Goal: Information Seeking & Learning: Learn about a topic

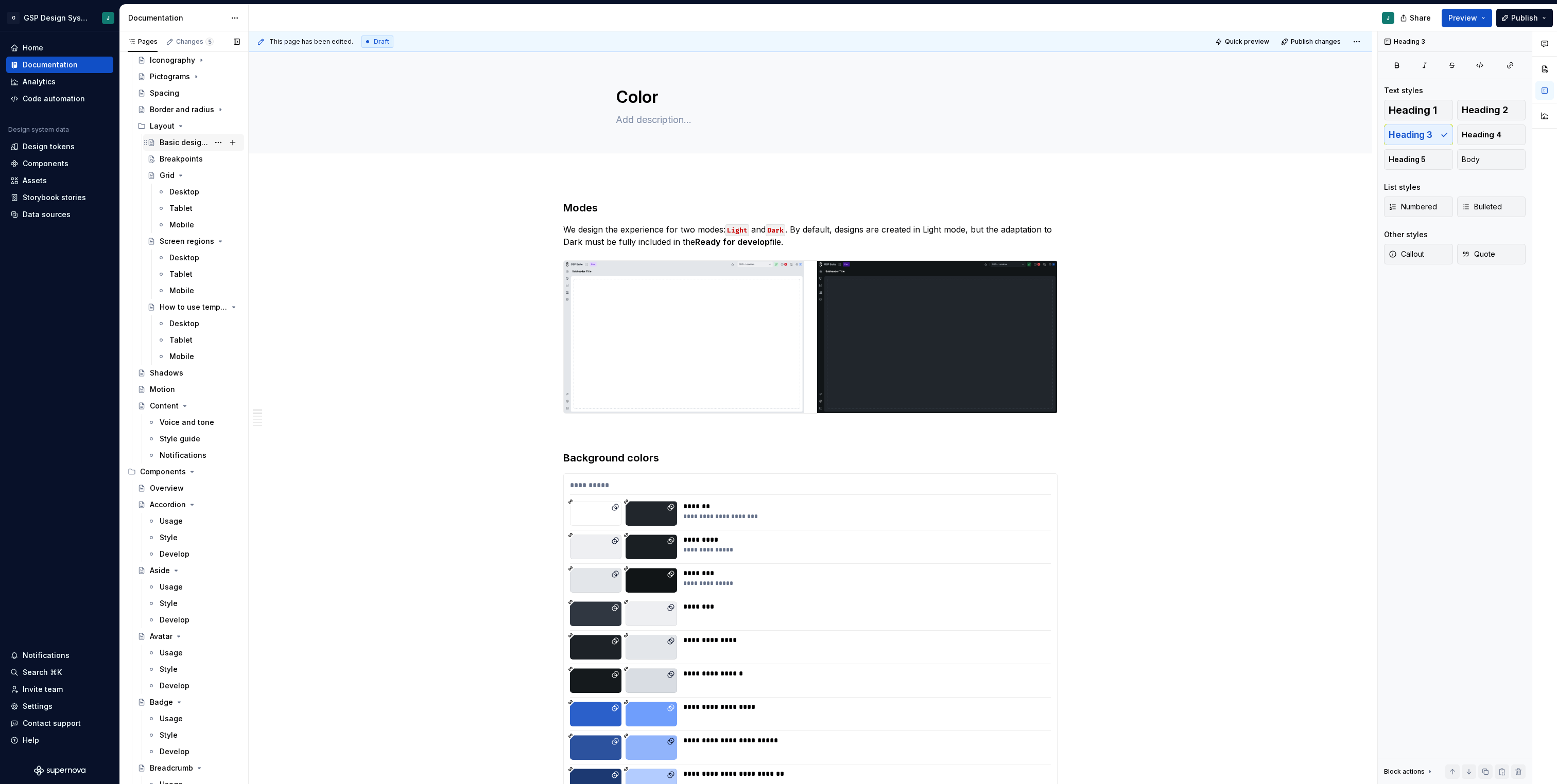
scroll to position [568, 0]
click at [177, 416] on div "Voice and tone" at bounding box center [184, 420] width 50 height 11
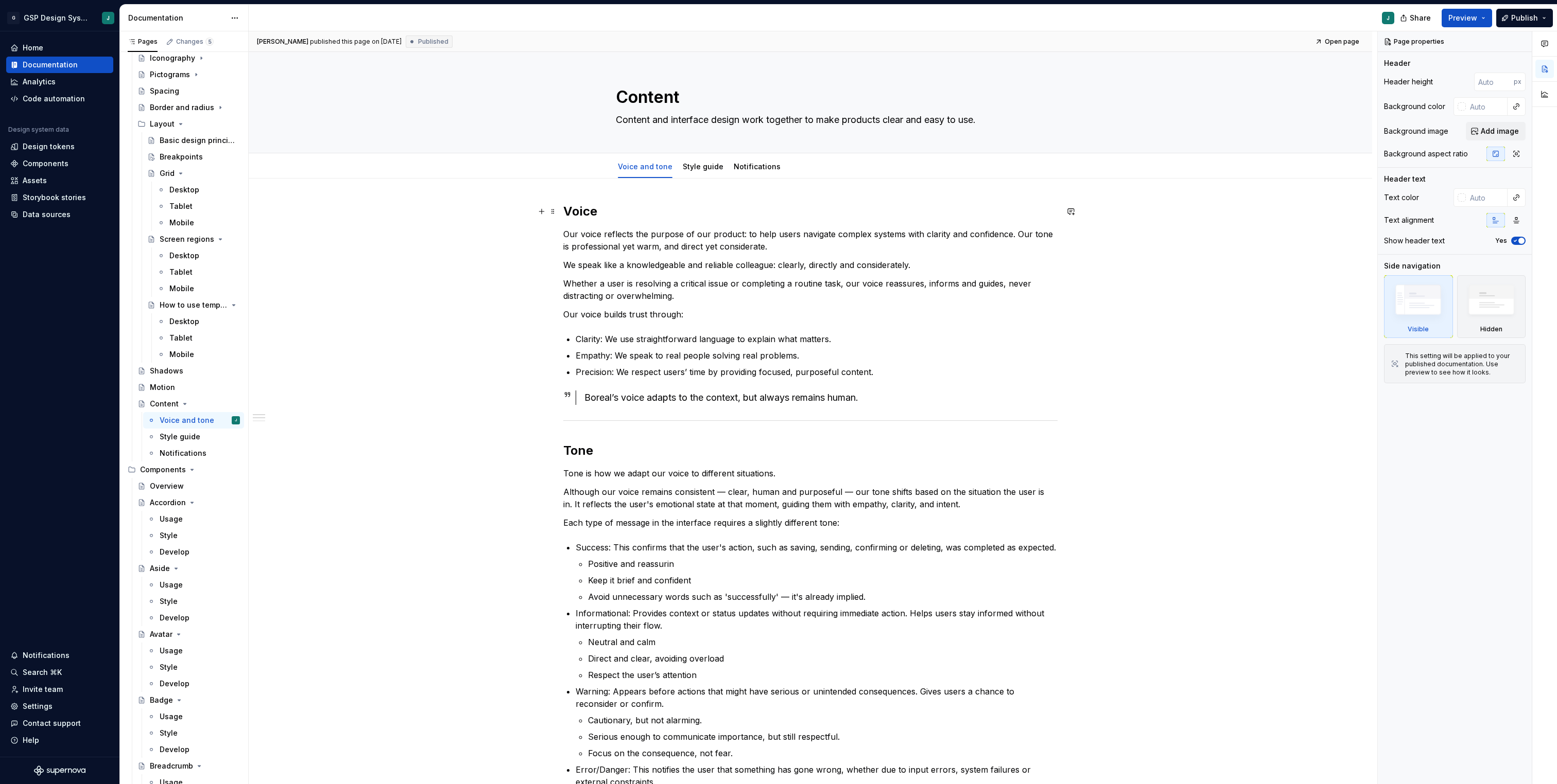
click at [568, 209] on h2 "Voice" at bounding box center [810, 211] width 494 height 17
click at [696, 165] on link "Style guide" at bounding box center [702, 166] width 40 height 9
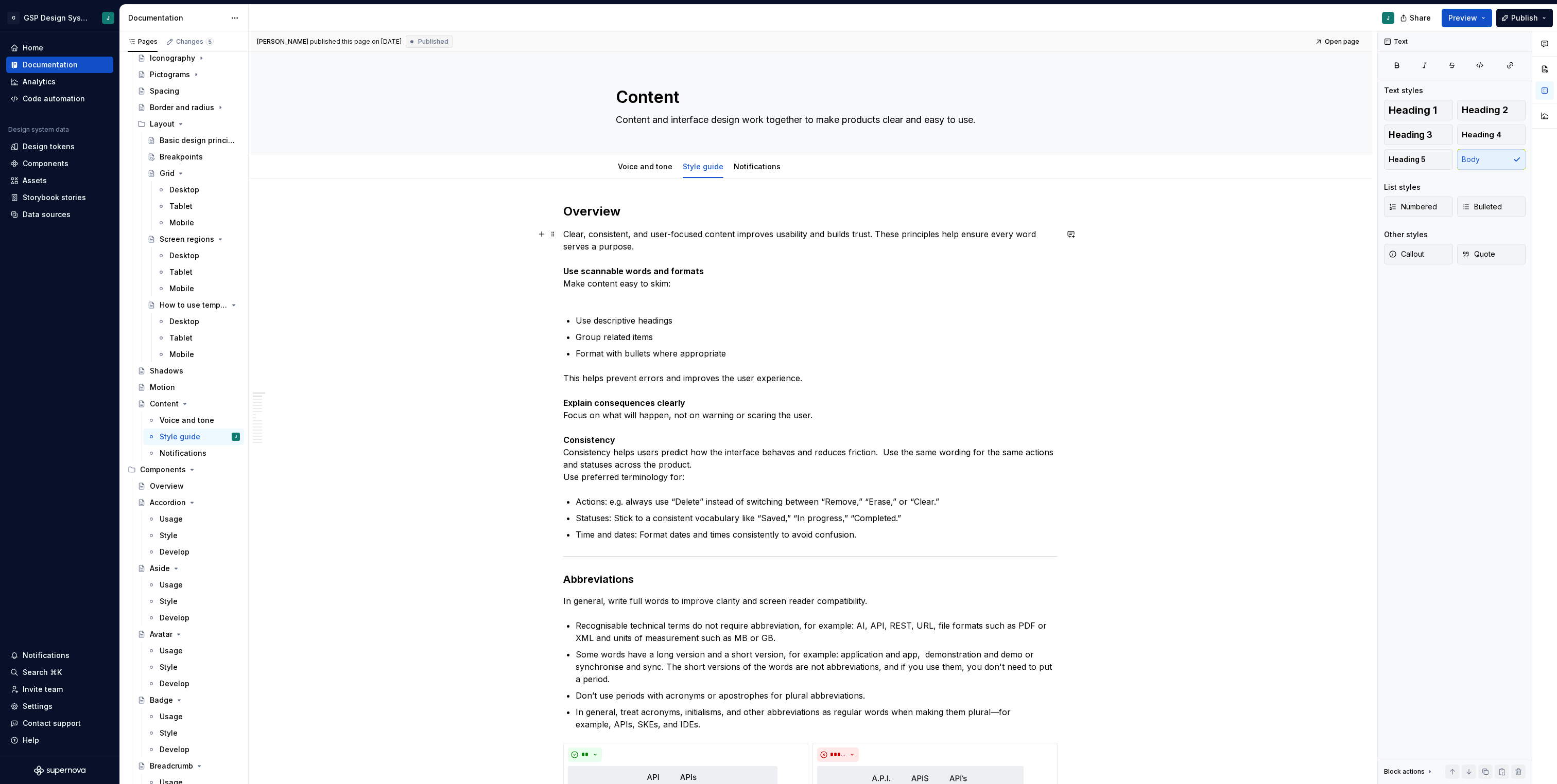
click at [566, 234] on p "Clear, consistent, and user-focused content improves usability and builds trust…" at bounding box center [810, 265] width 494 height 74
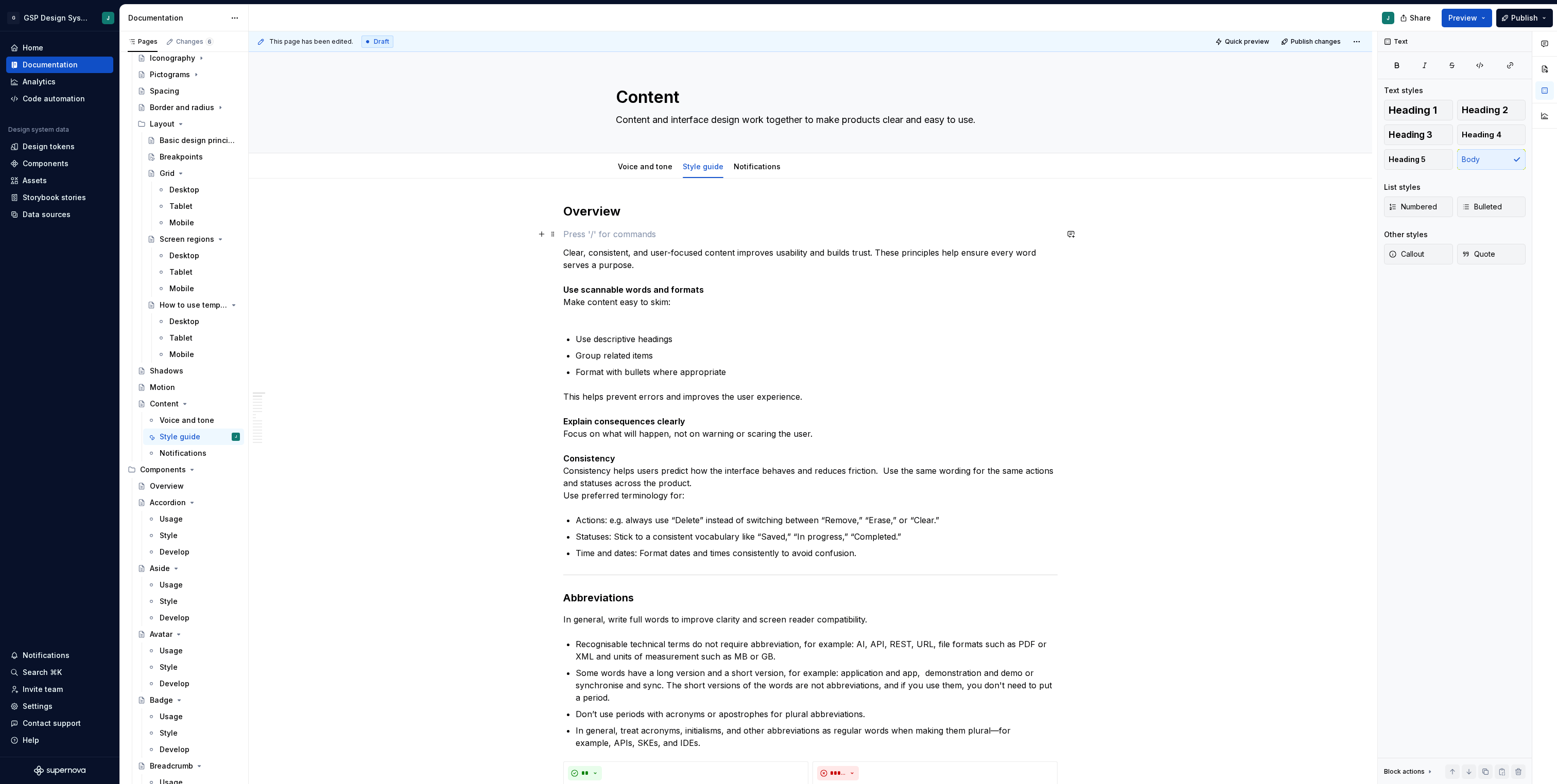
click at [581, 235] on p at bounding box center [810, 234] width 494 height 13
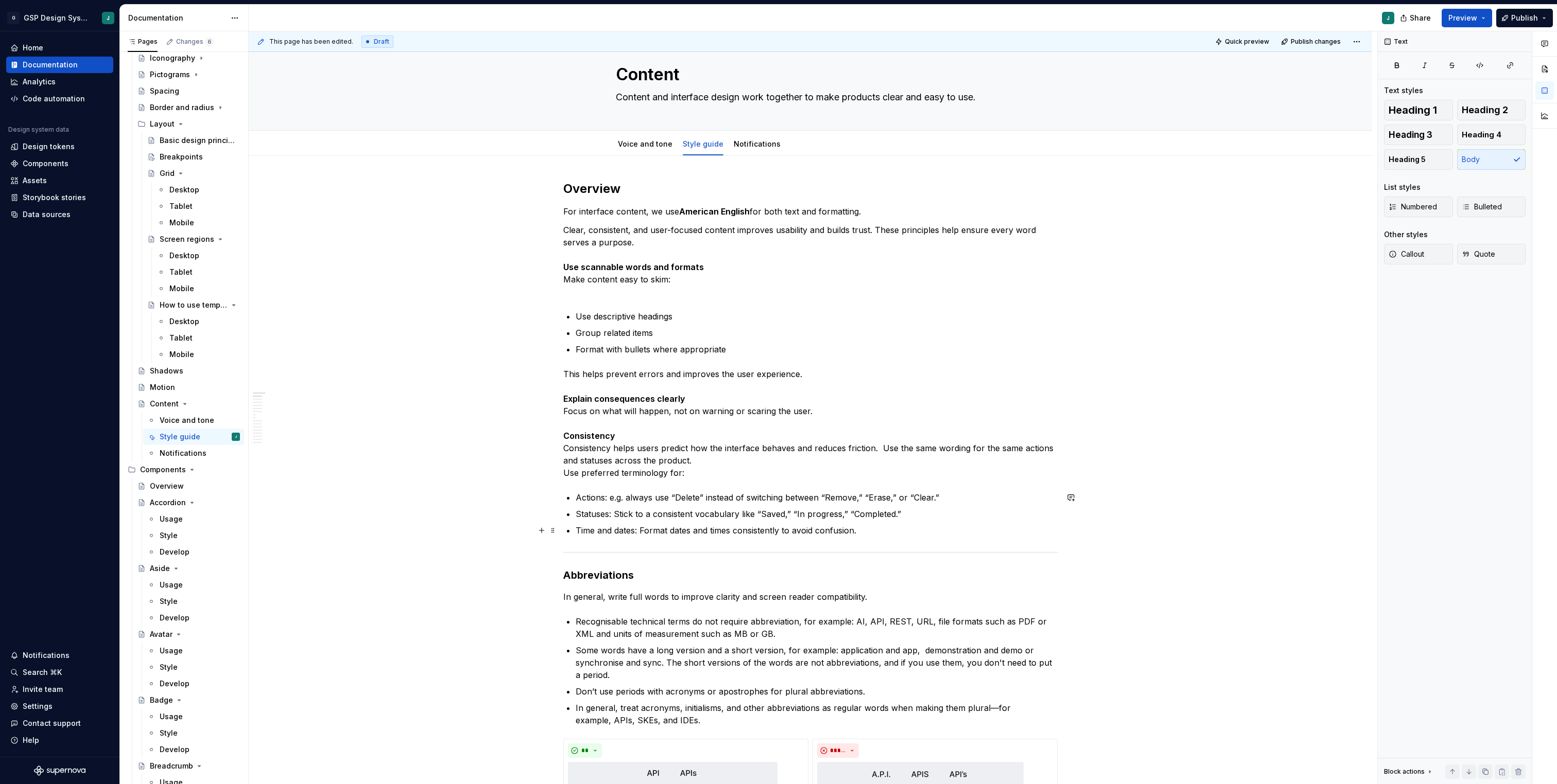
scroll to position [80, 0]
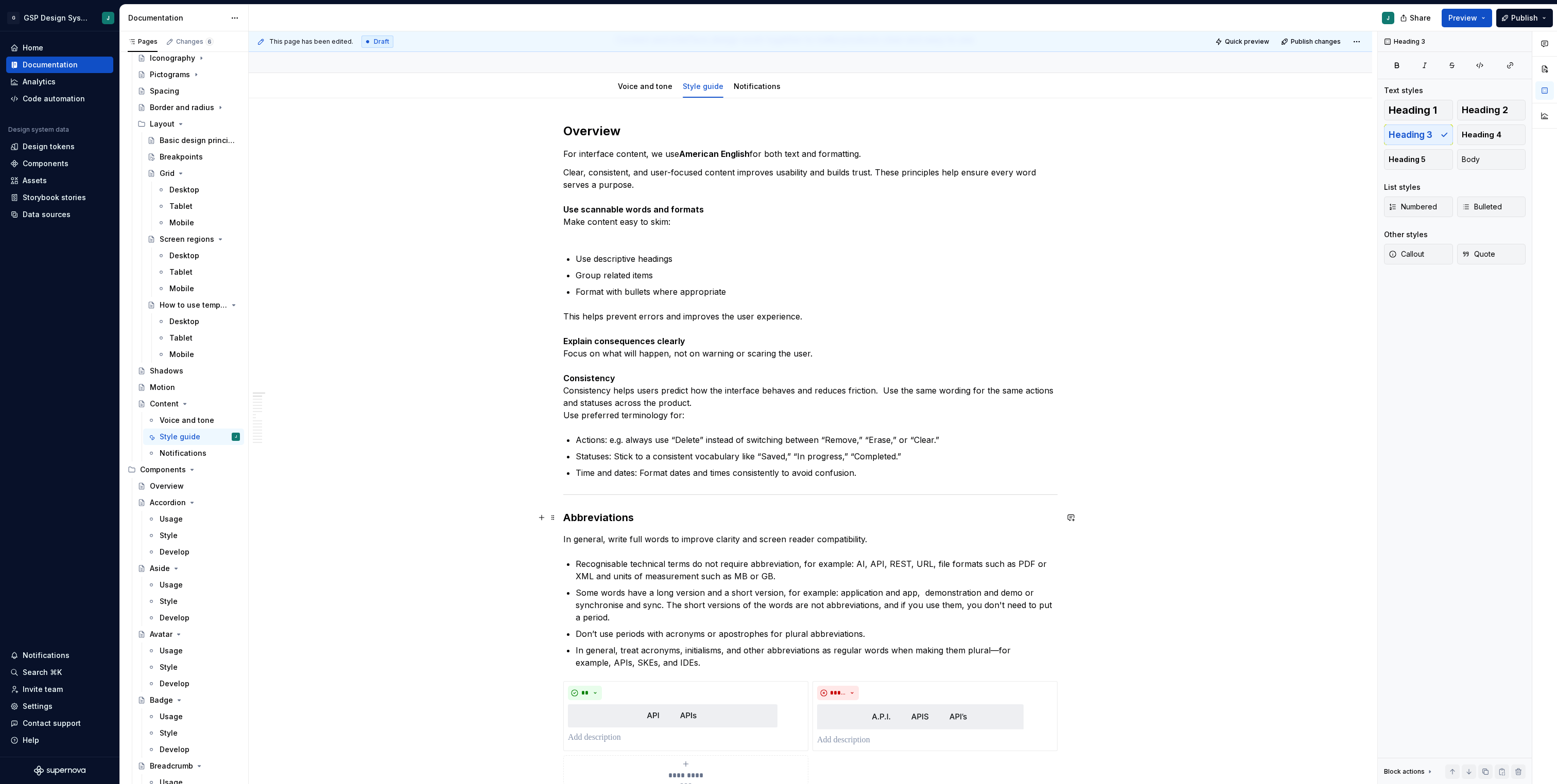
click at [565, 513] on h3 "Abbreviations" at bounding box center [810, 518] width 494 height 15
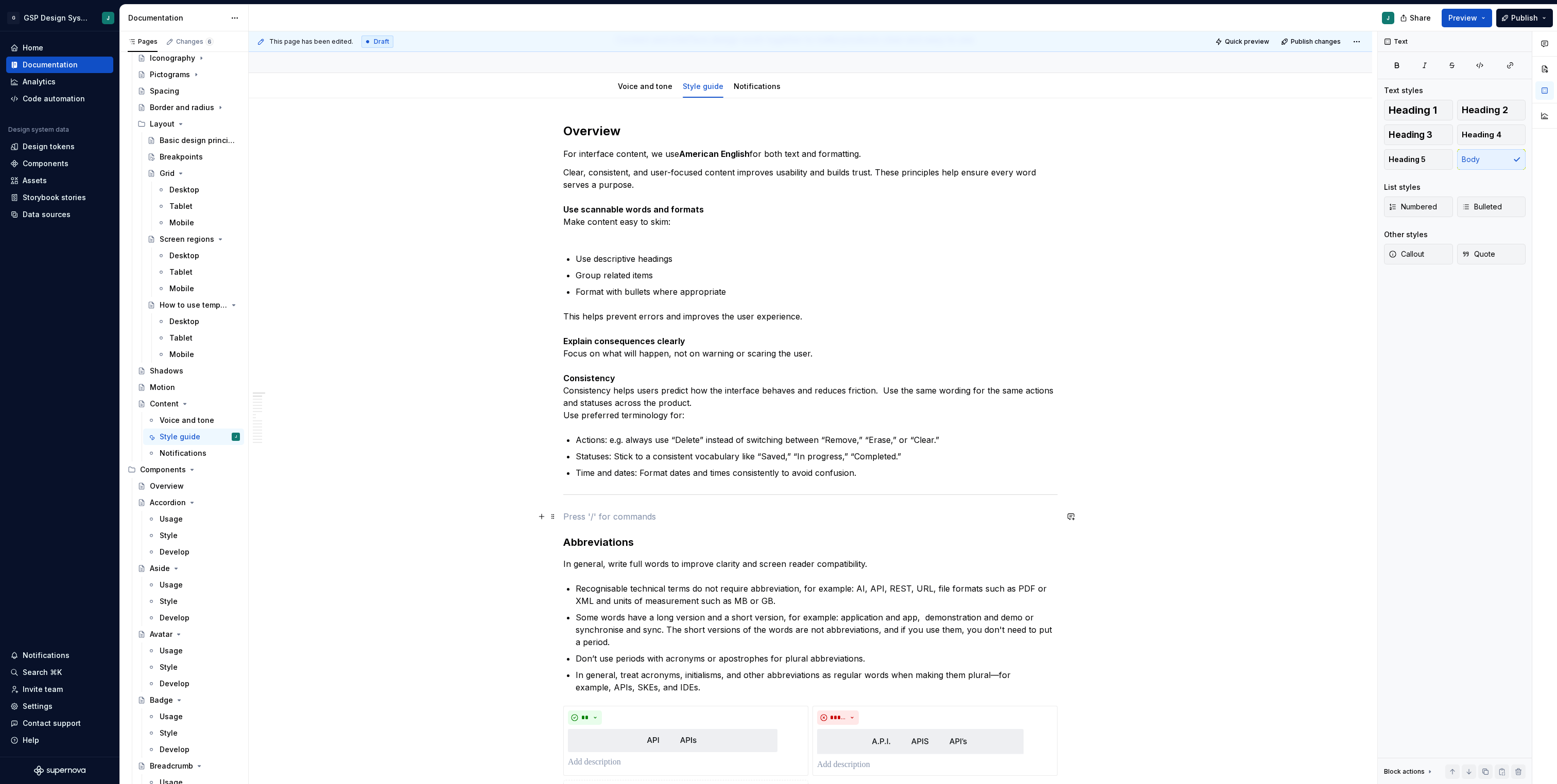
click at [585, 518] on p at bounding box center [810, 516] width 494 height 13
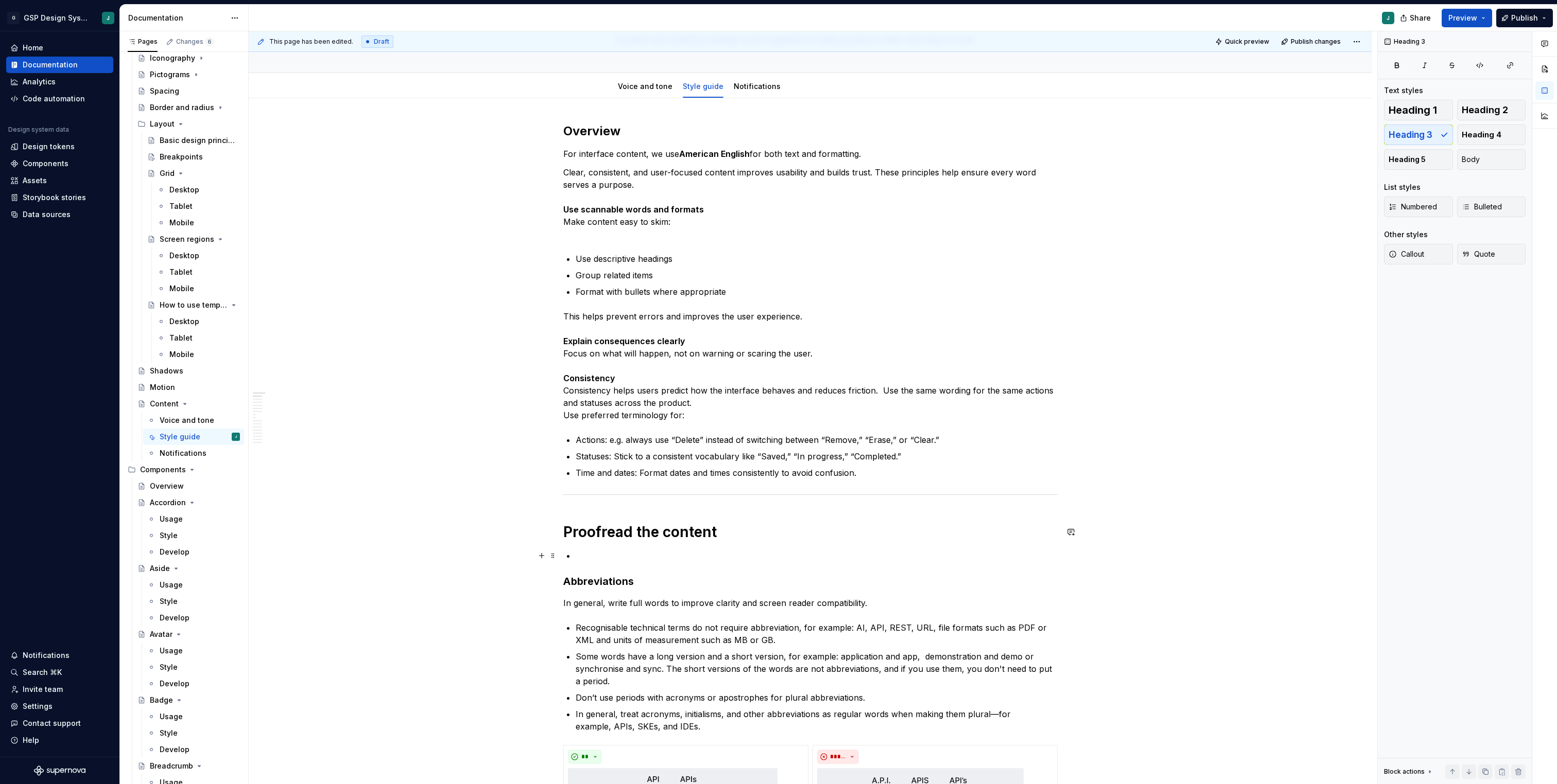
click at [590, 554] on p at bounding box center [816, 556] width 482 height 13
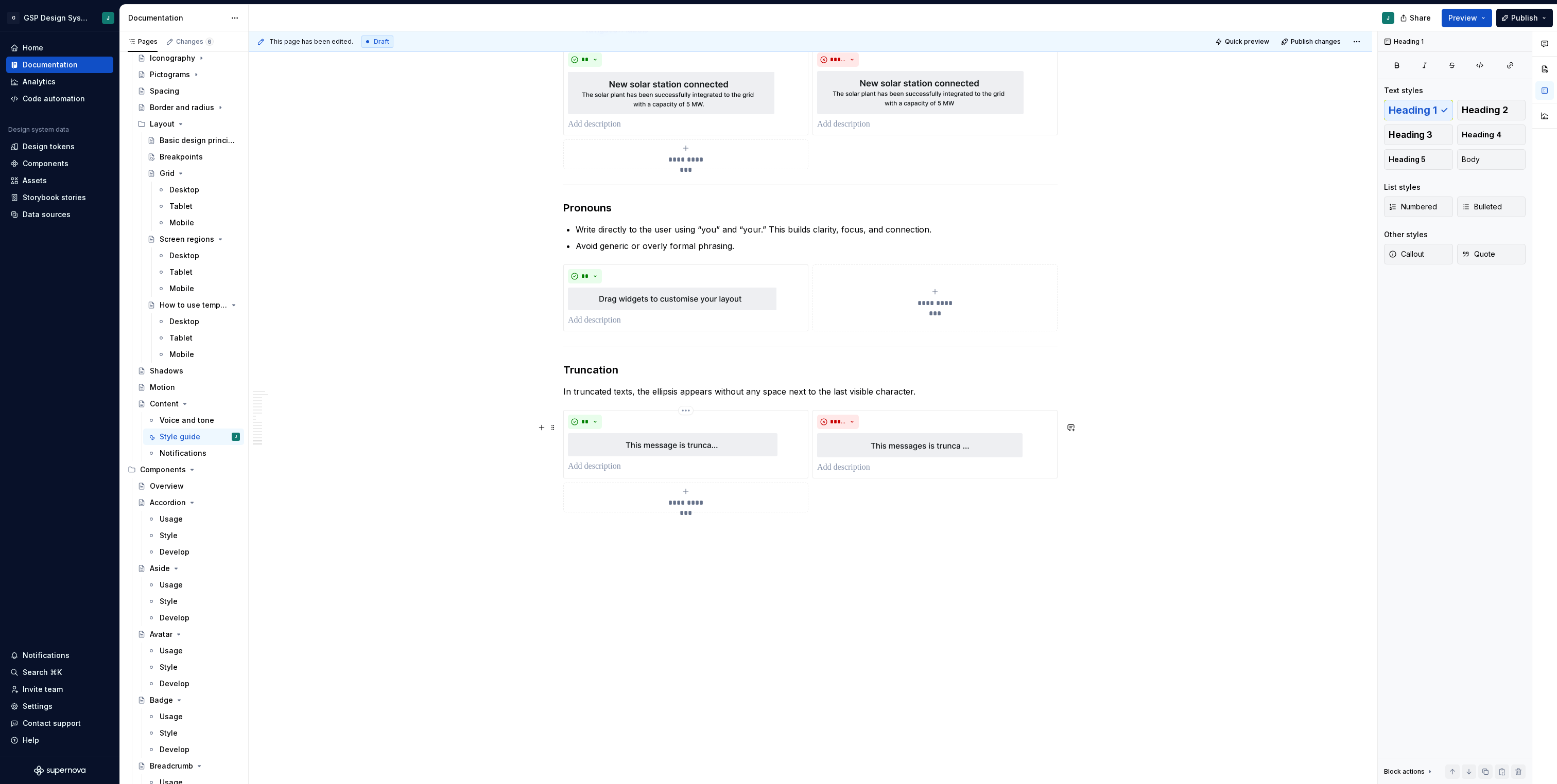
scroll to position [3520, 0]
click at [186, 452] on div "Notifications" at bounding box center [183, 454] width 47 height 11
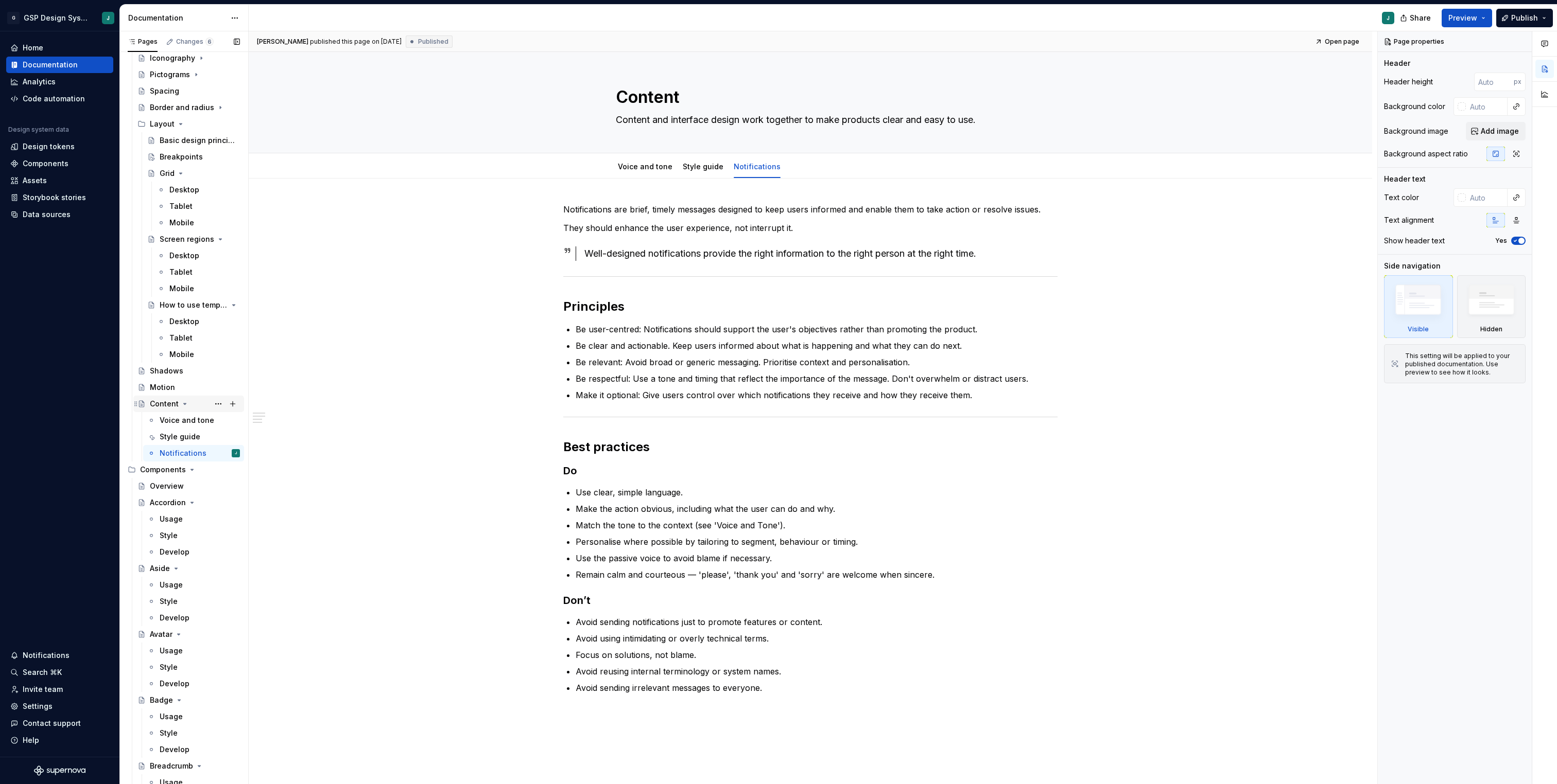
click at [166, 406] on div "Content" at bounding box center [164, 404] width 29 height 11
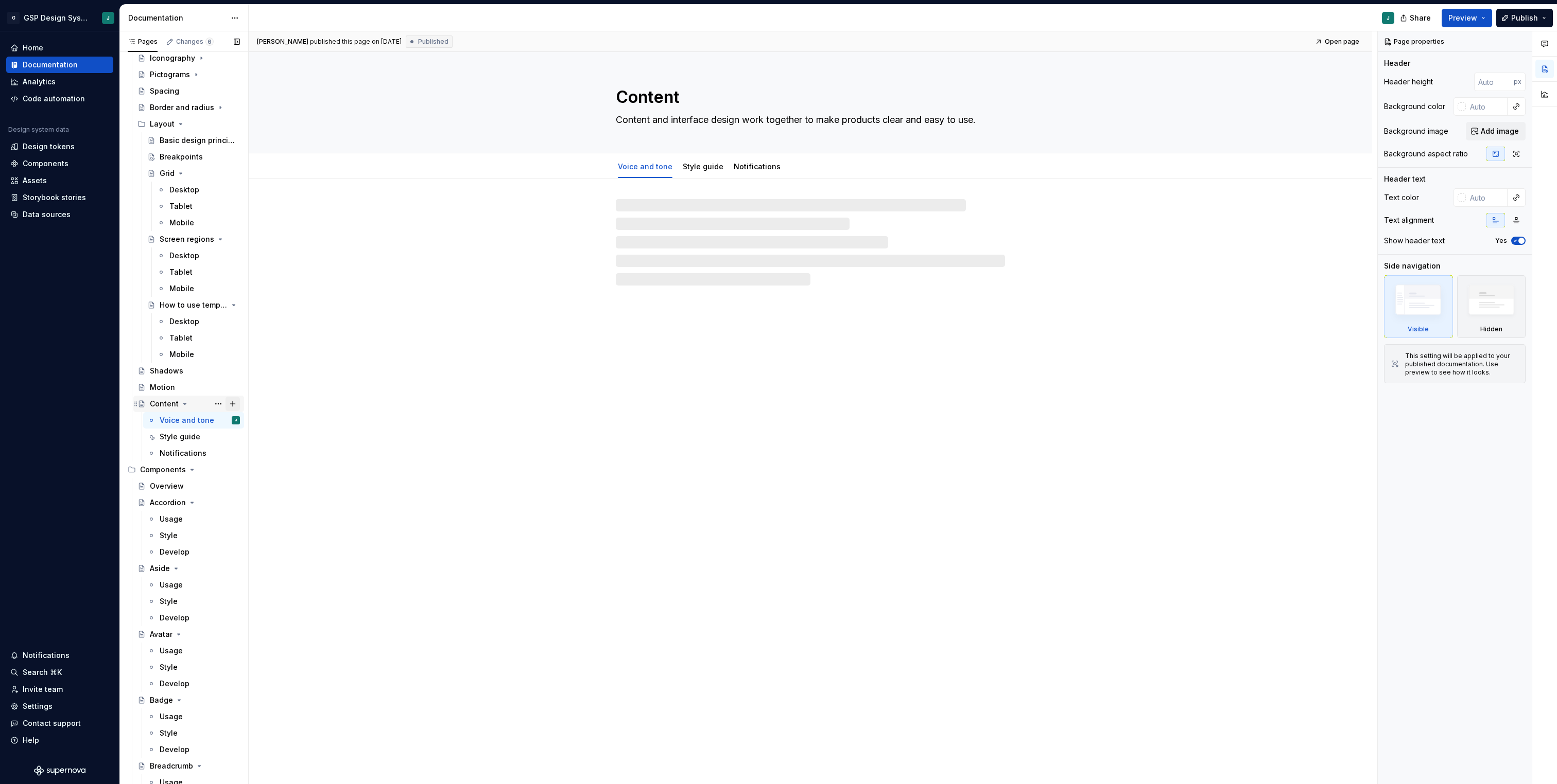
click at [234, 405] on button "Page tree" at bounding box center [233, 404] width 15 height 15
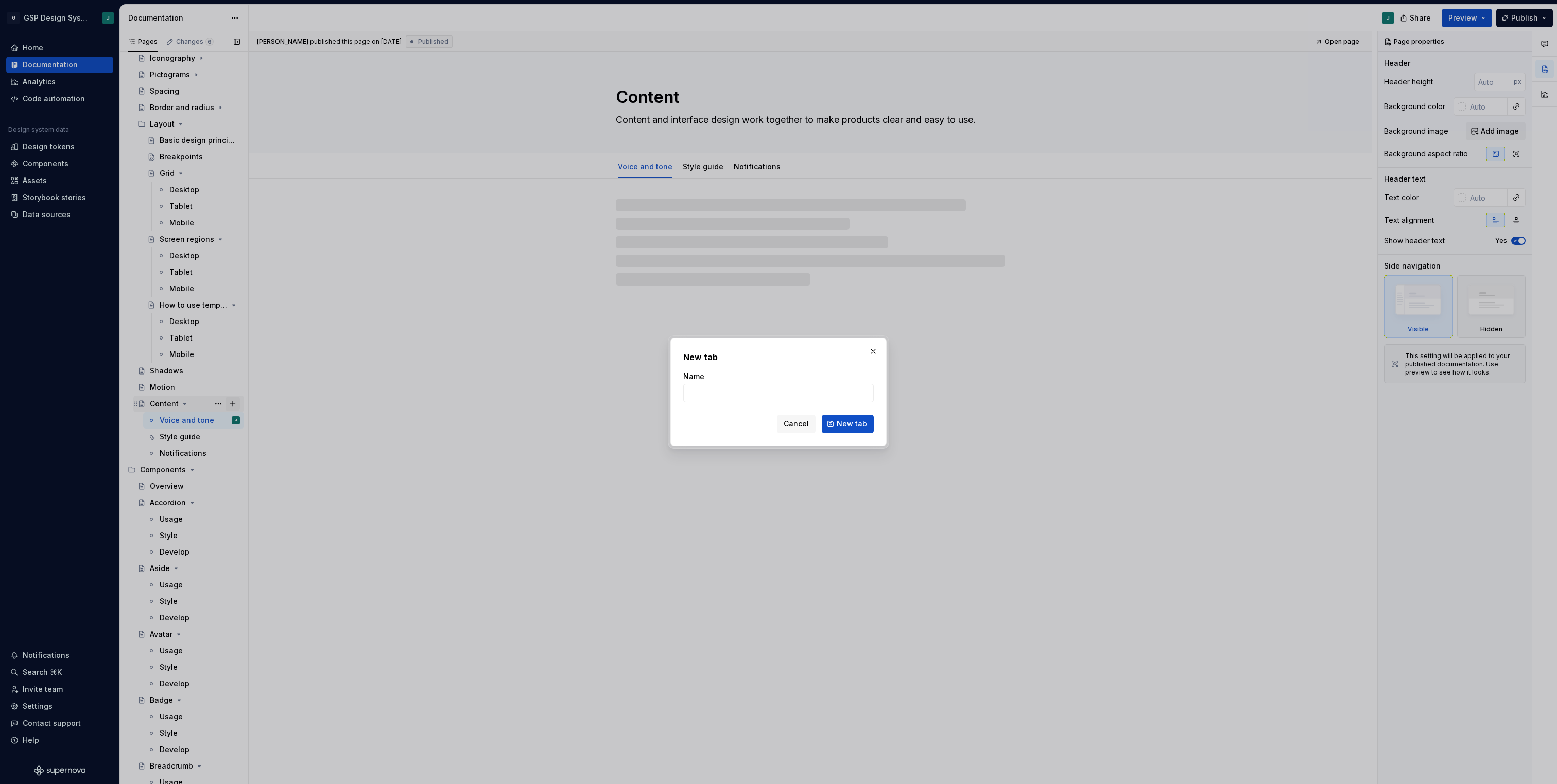
type textarea "*"
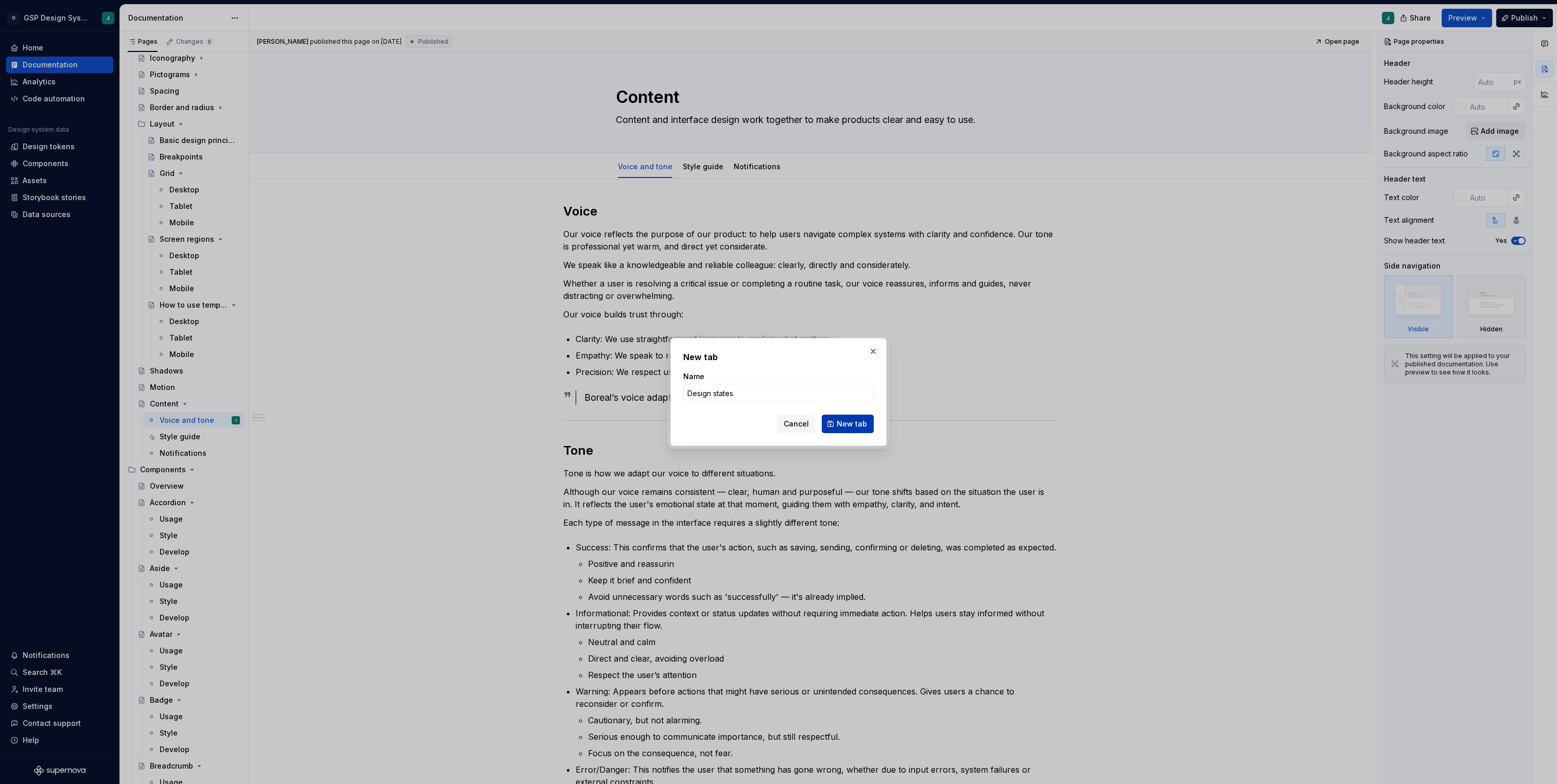
type input "Design states"
click at [858, 421] on span "New tab" at bounding box center [852, 424] width 30 height 11
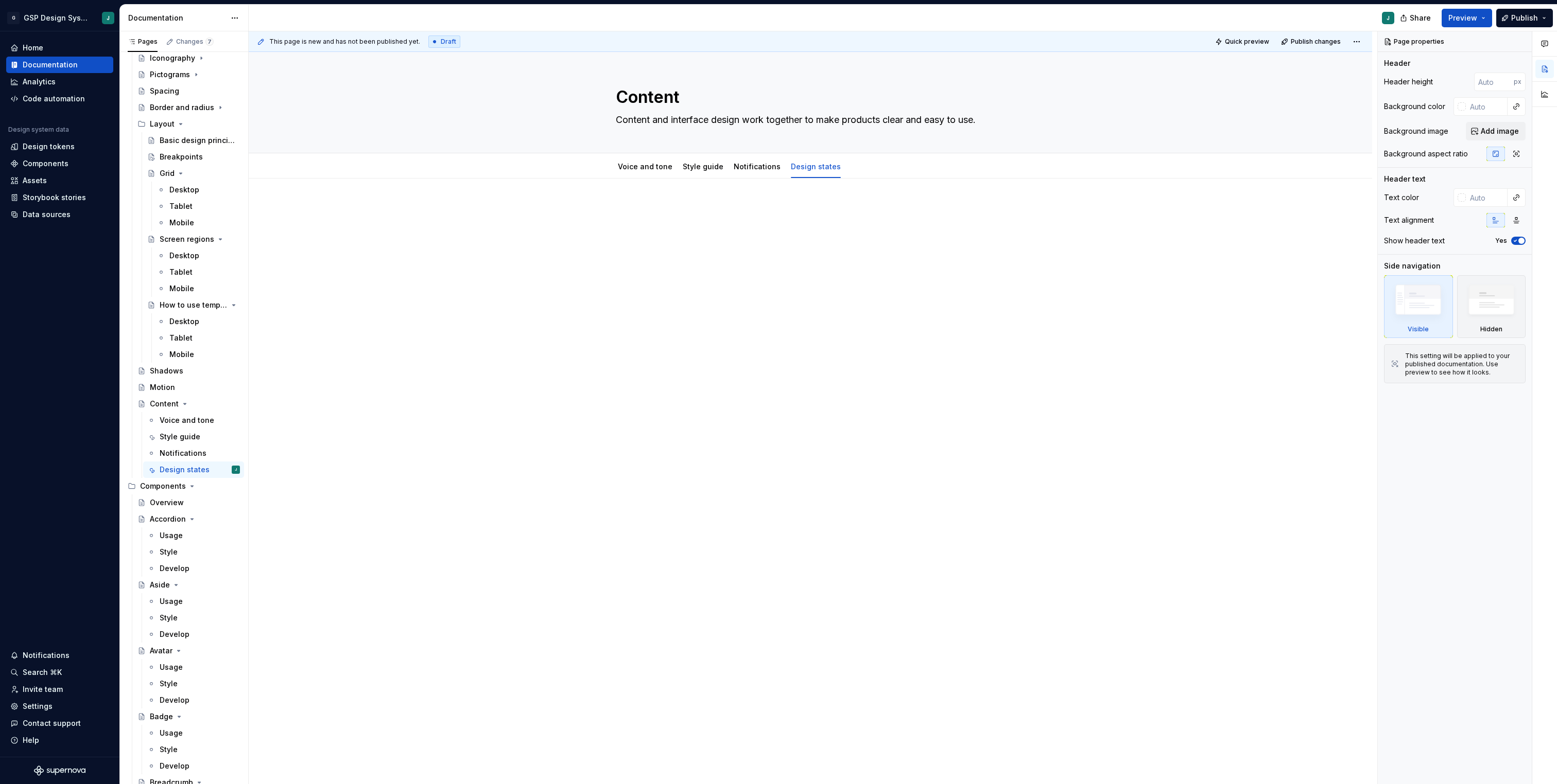
click at [647, 213] on p at bounding box center [810, 209] width 494 height 13
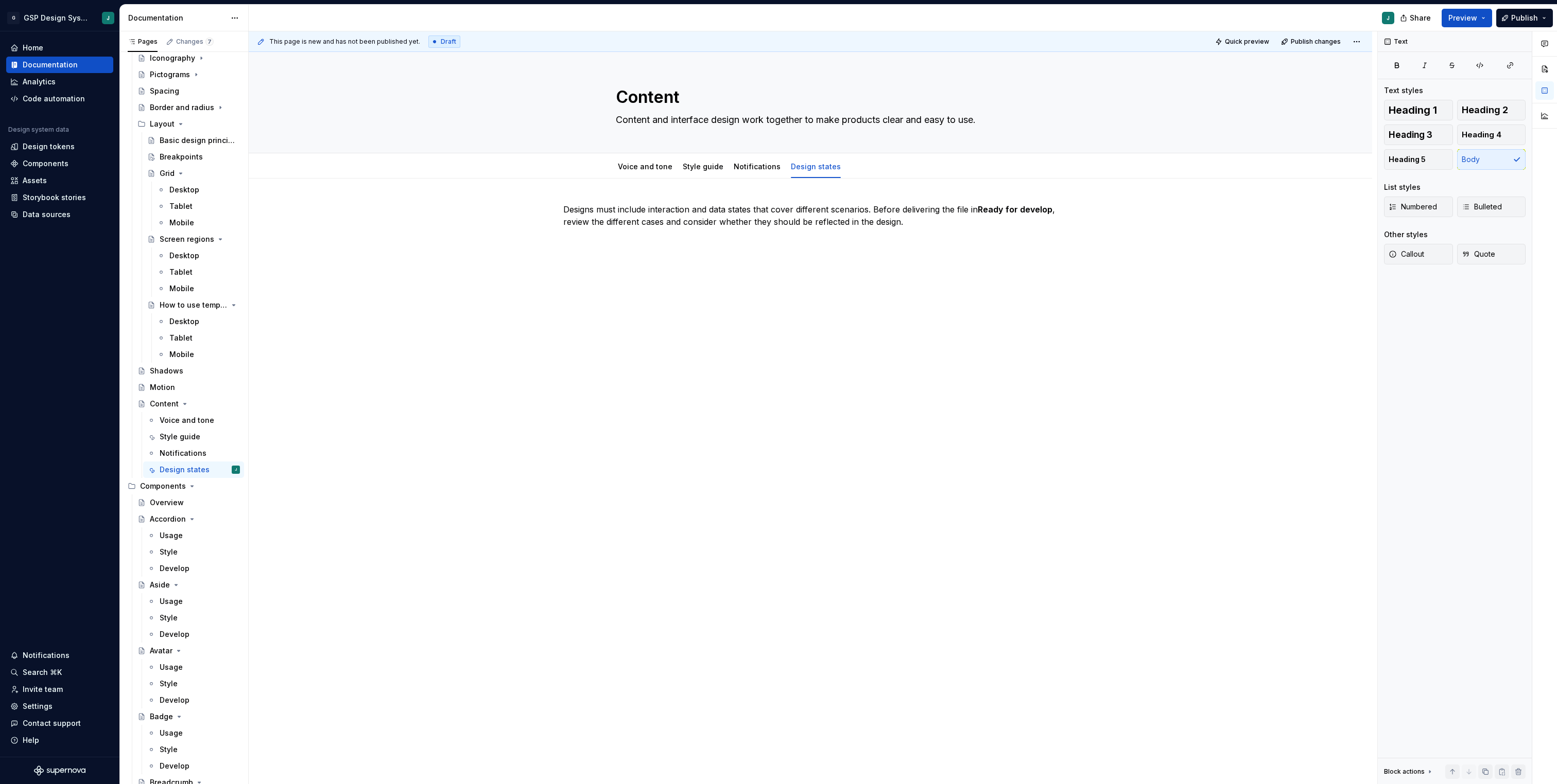
click at [582, 256] on div "Designs must include interaction and data states that cover different scenarios…" at bounding box center [810, 334] width 1123 height 311
click at [588, 293] on div "Designs must include interaction and data states that cover different scenarios…" at bounding box center [810, 344] width 1123 height 332
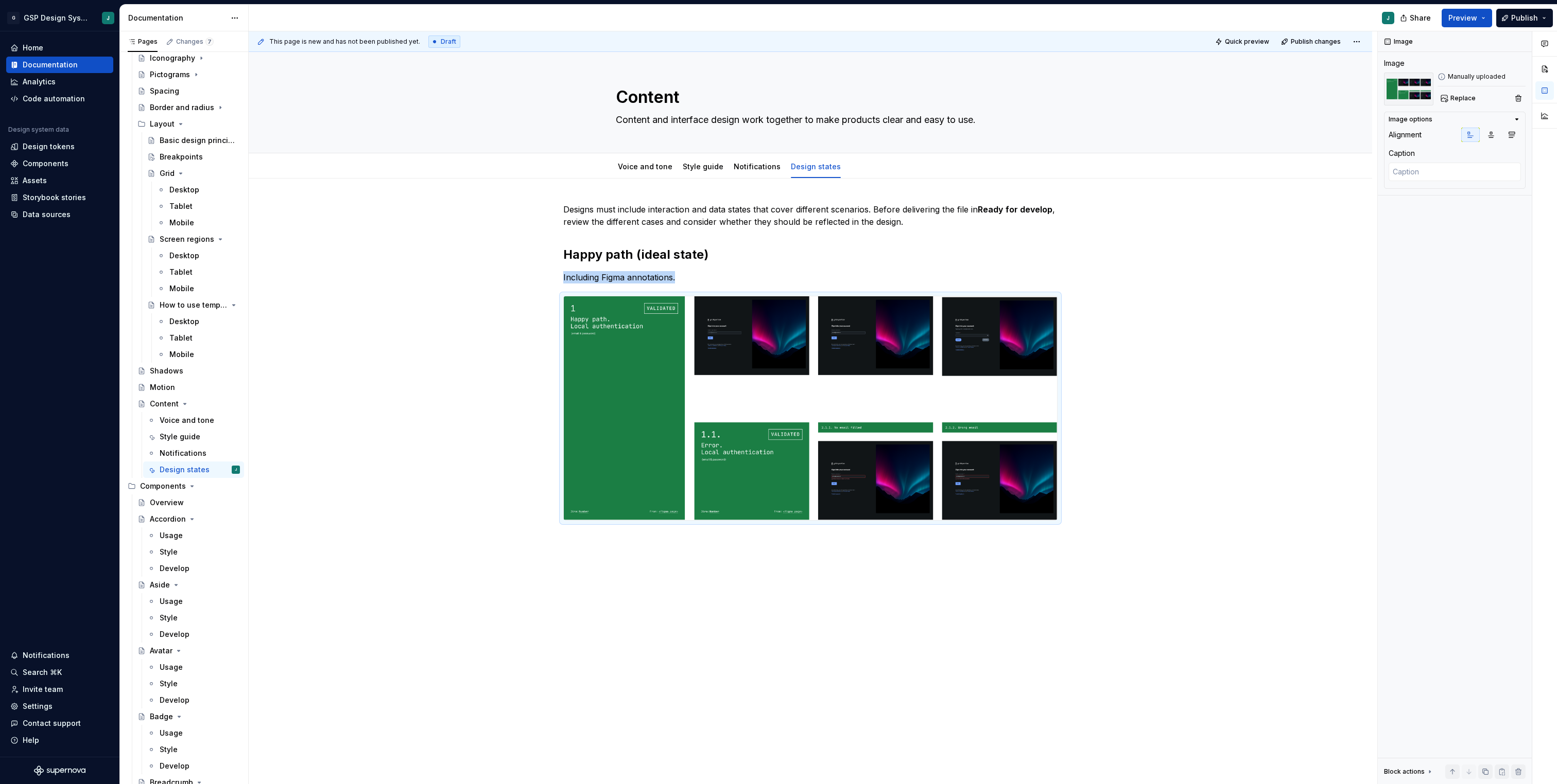
type textarea "*"
click at [596, 574] on div "Designs must include interaction and data states that cover different scenarios…" at bounding box center [810, 473] width 1123 height 590
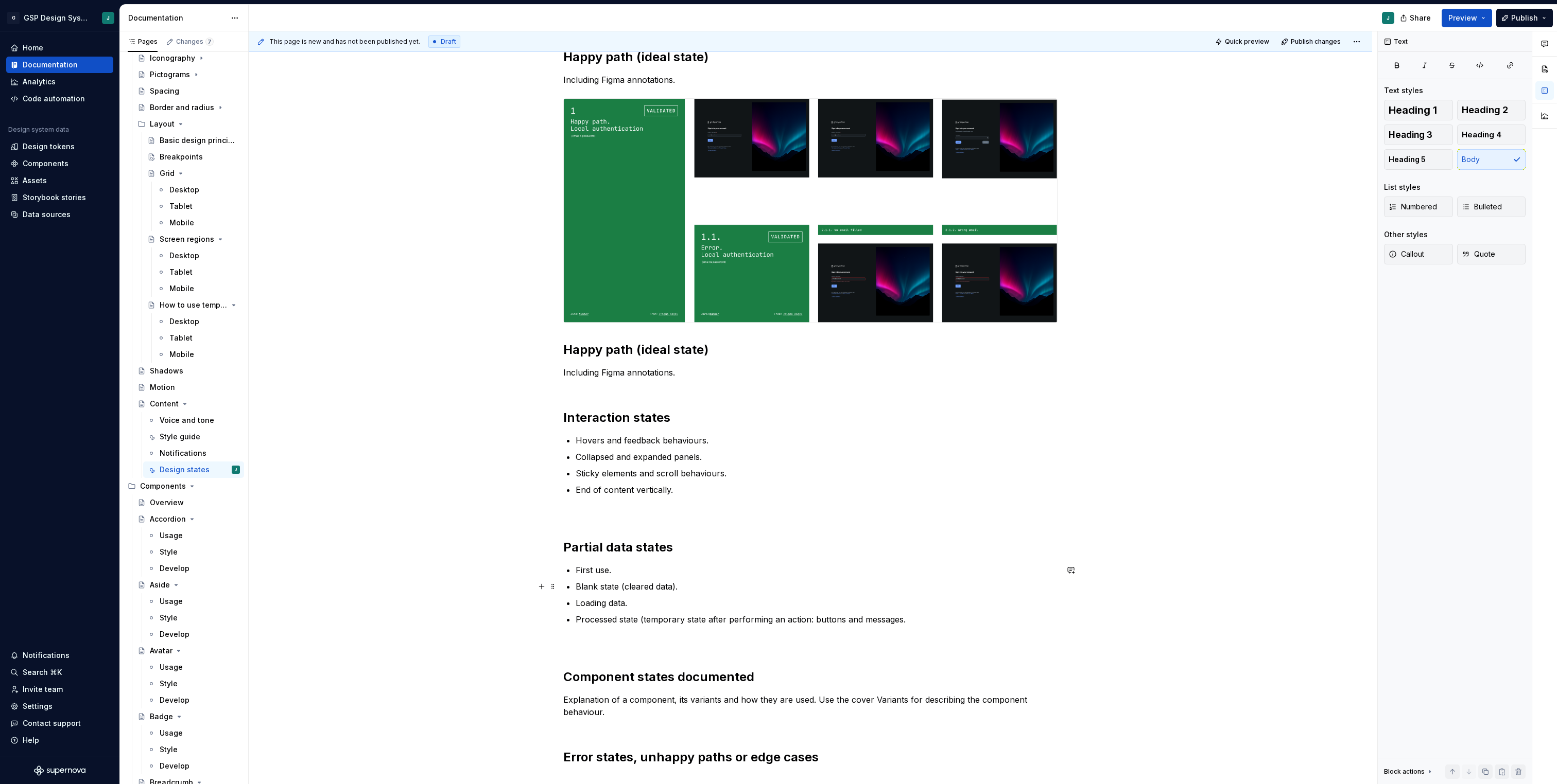
scroll to position [215, 0]
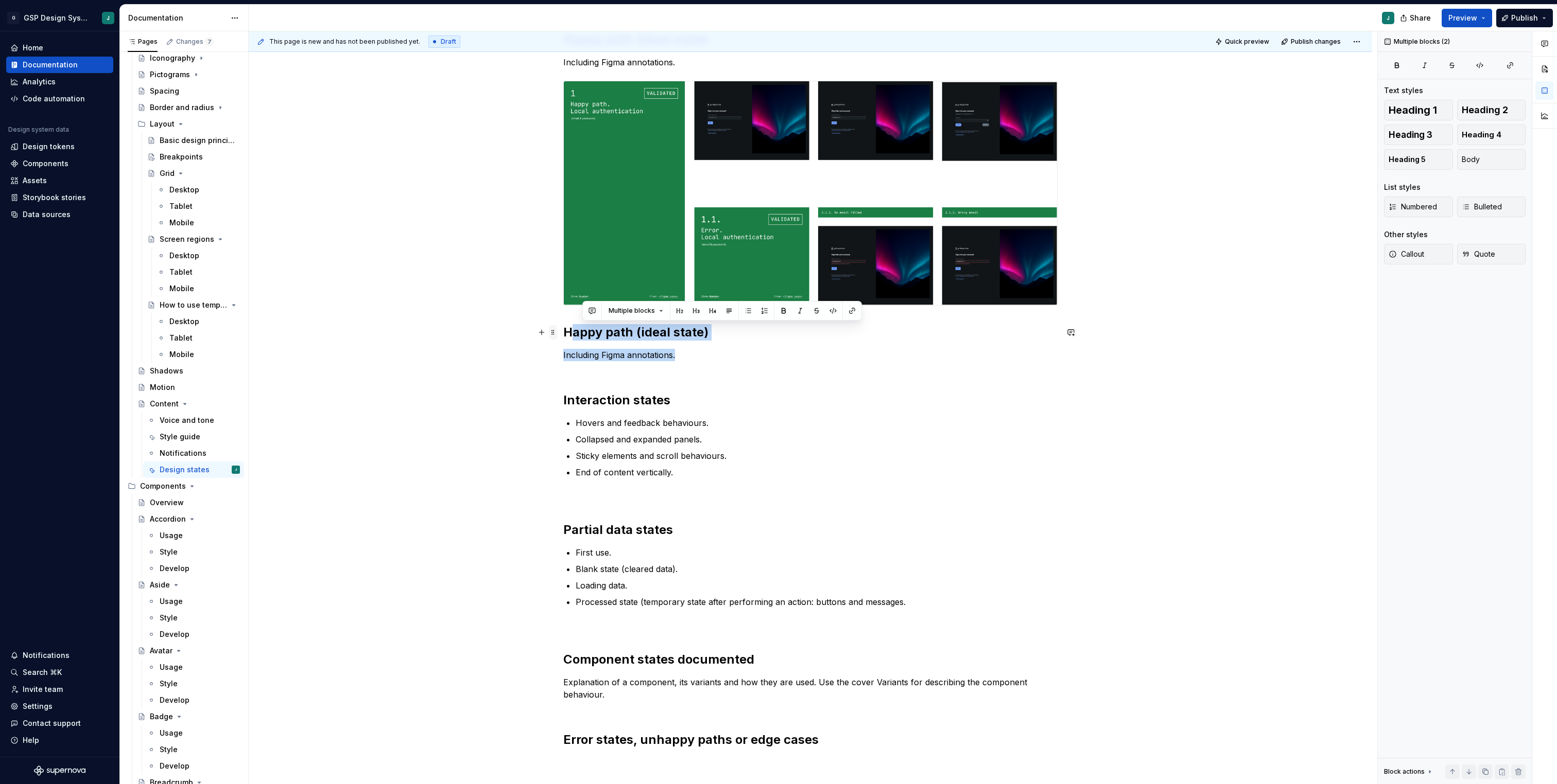
drag, startPoint x: 700, startPoint y: 359, endPoint x: 555, endPoint y: 333, distance: 147.3
click at [563, 333] on div "Designs must include interaction and data states that cover different scenarios…" at bounding box center [810, 384] width 494 height 793
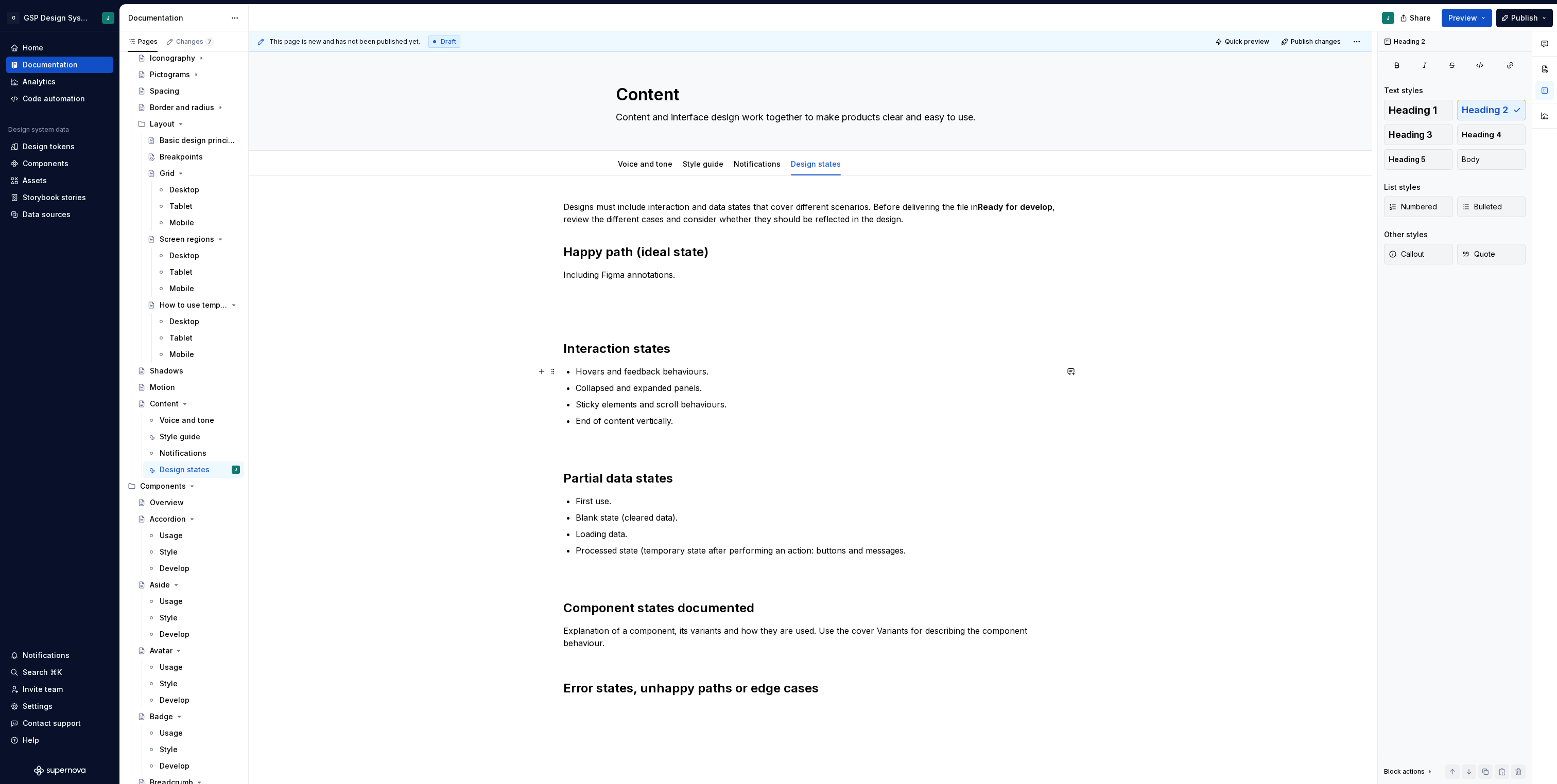
scroll to position [0, 0]
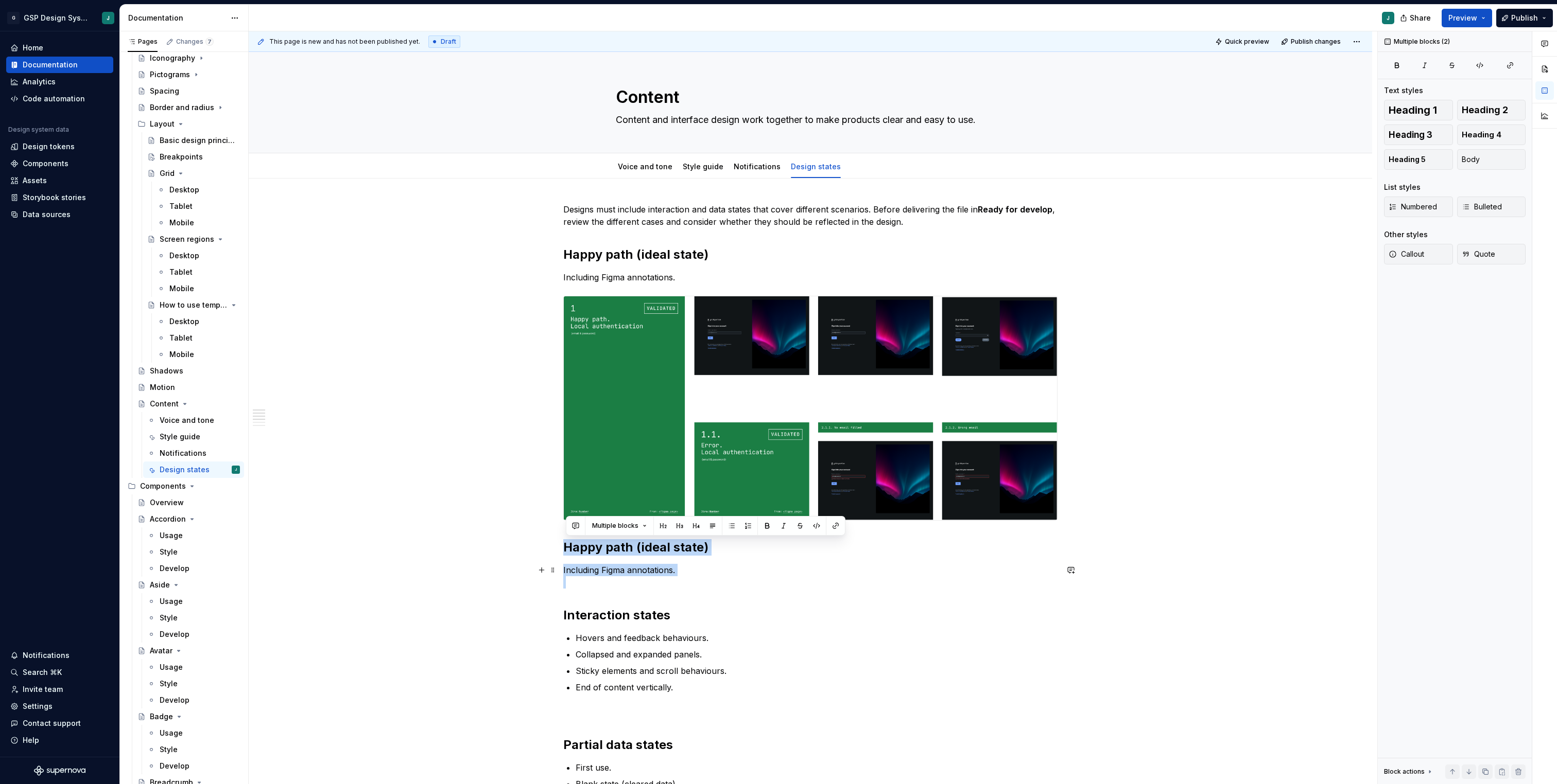
drag, startPoint x: 565, startPoint y: 546, endPoint x: 684, endPoint y: 585, distance: 125.2
click at [684, 585] on div "Designs must include interaction and data states that cover different scenarios…" at bounding box center [810, 593] width 494 height 781
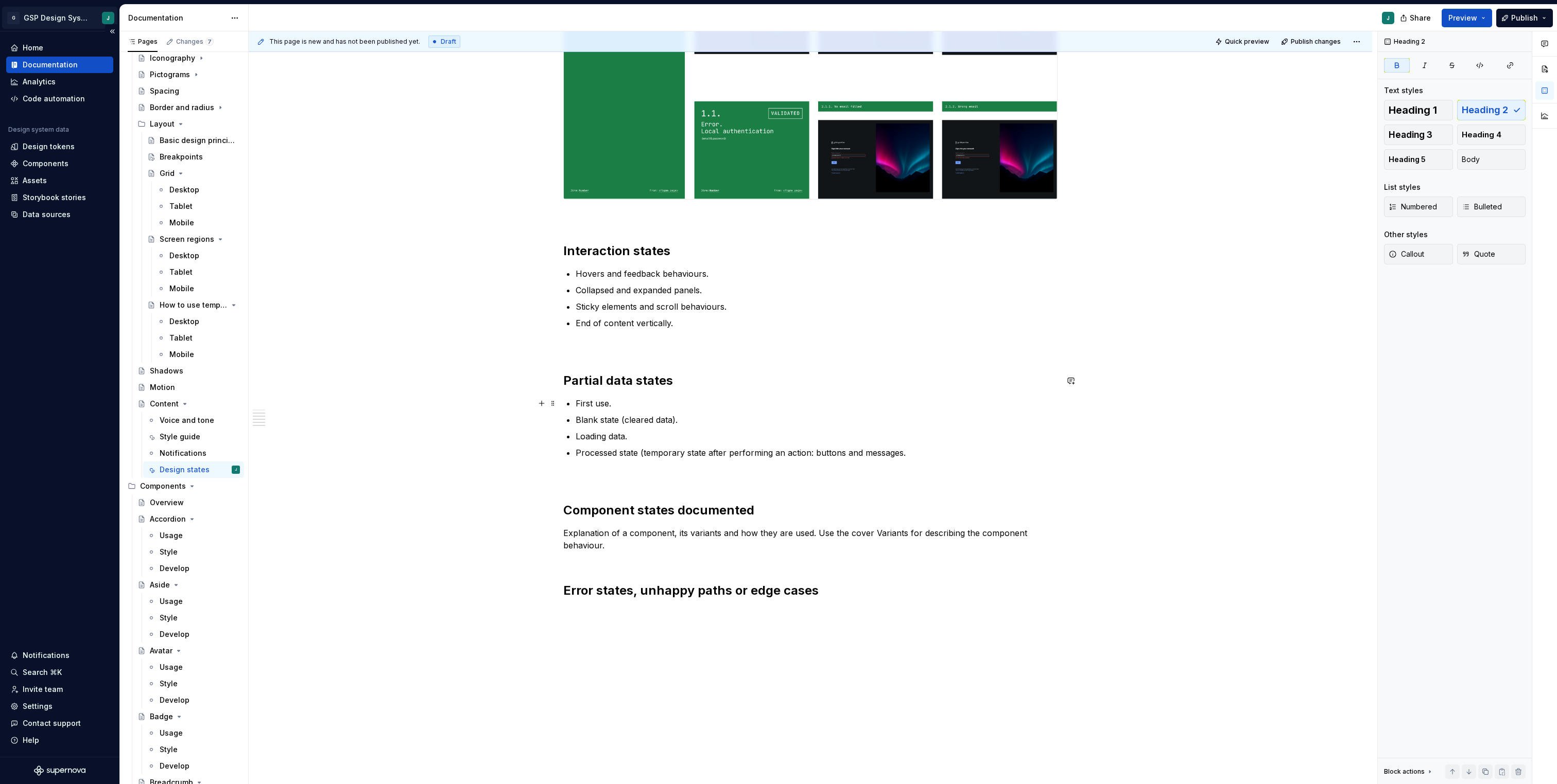
scroll to position [368, 0]
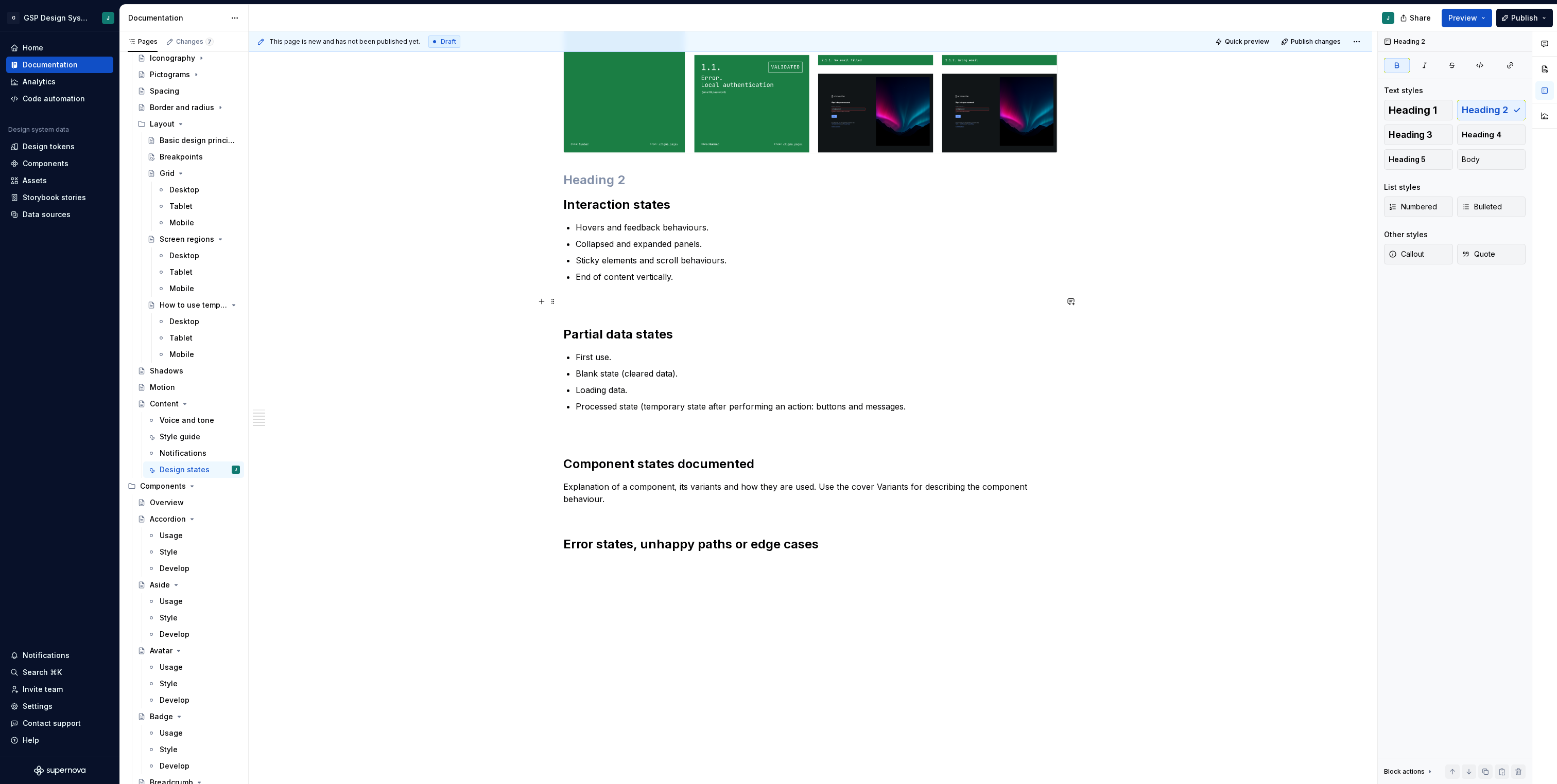
click at [574, 299] on p at bounding box center [810, 301] width 494 height 13
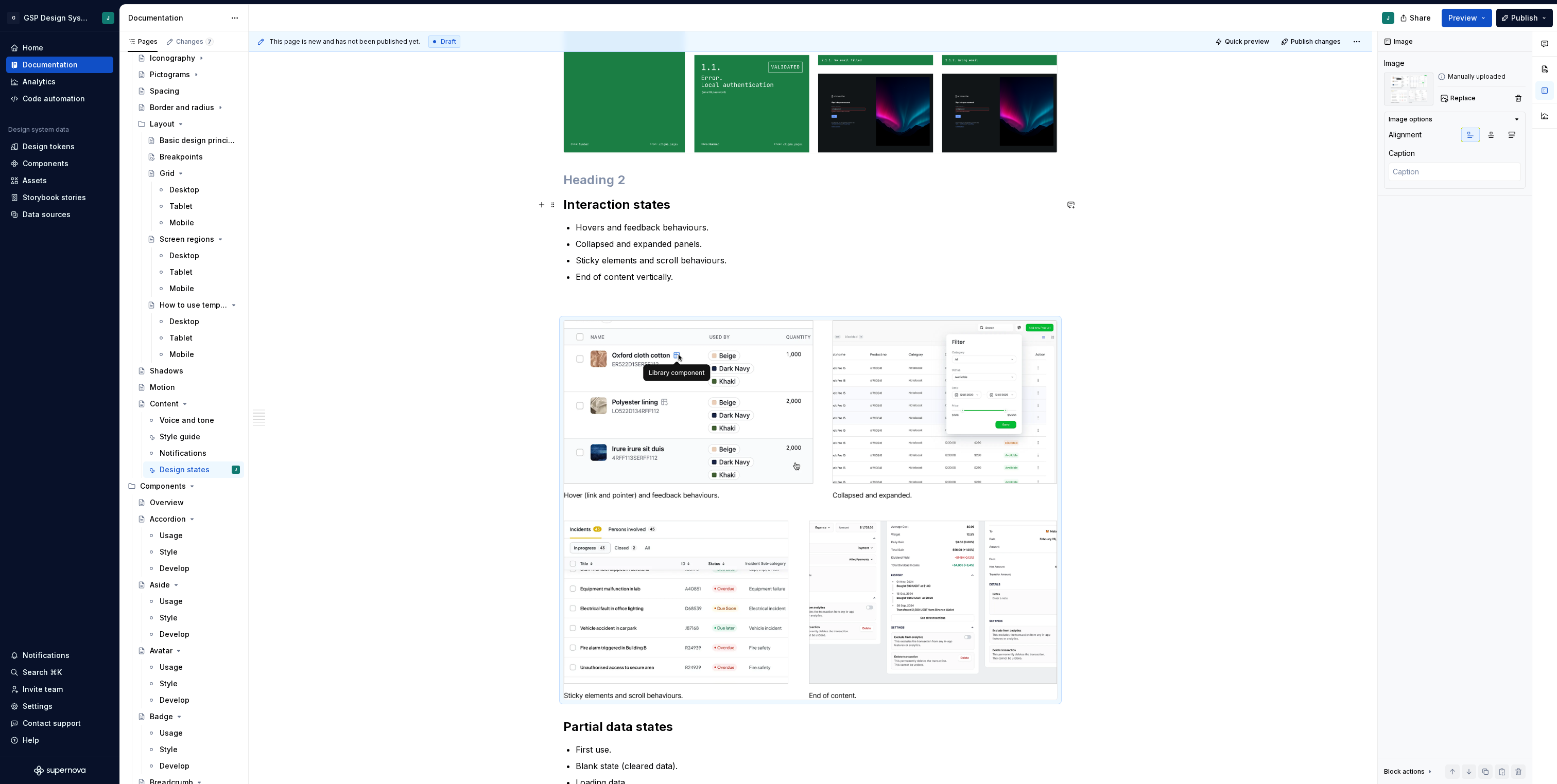
click at [565, 203] on strong "Interaction states" at bounding box center [617, 205] width 107 height 15
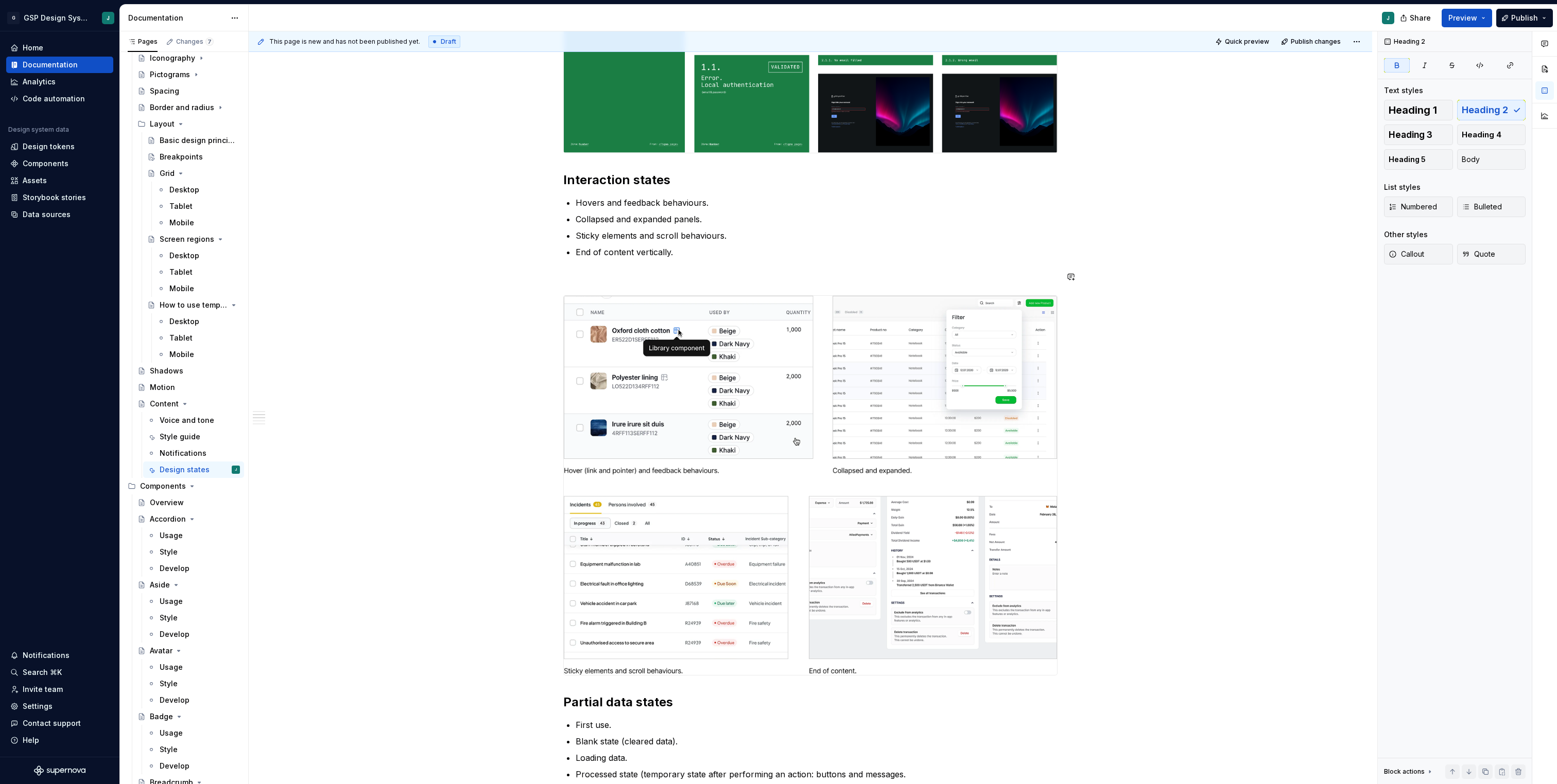
click at [586, 279] on p at bounding box center [810, 277] width 494 height 13
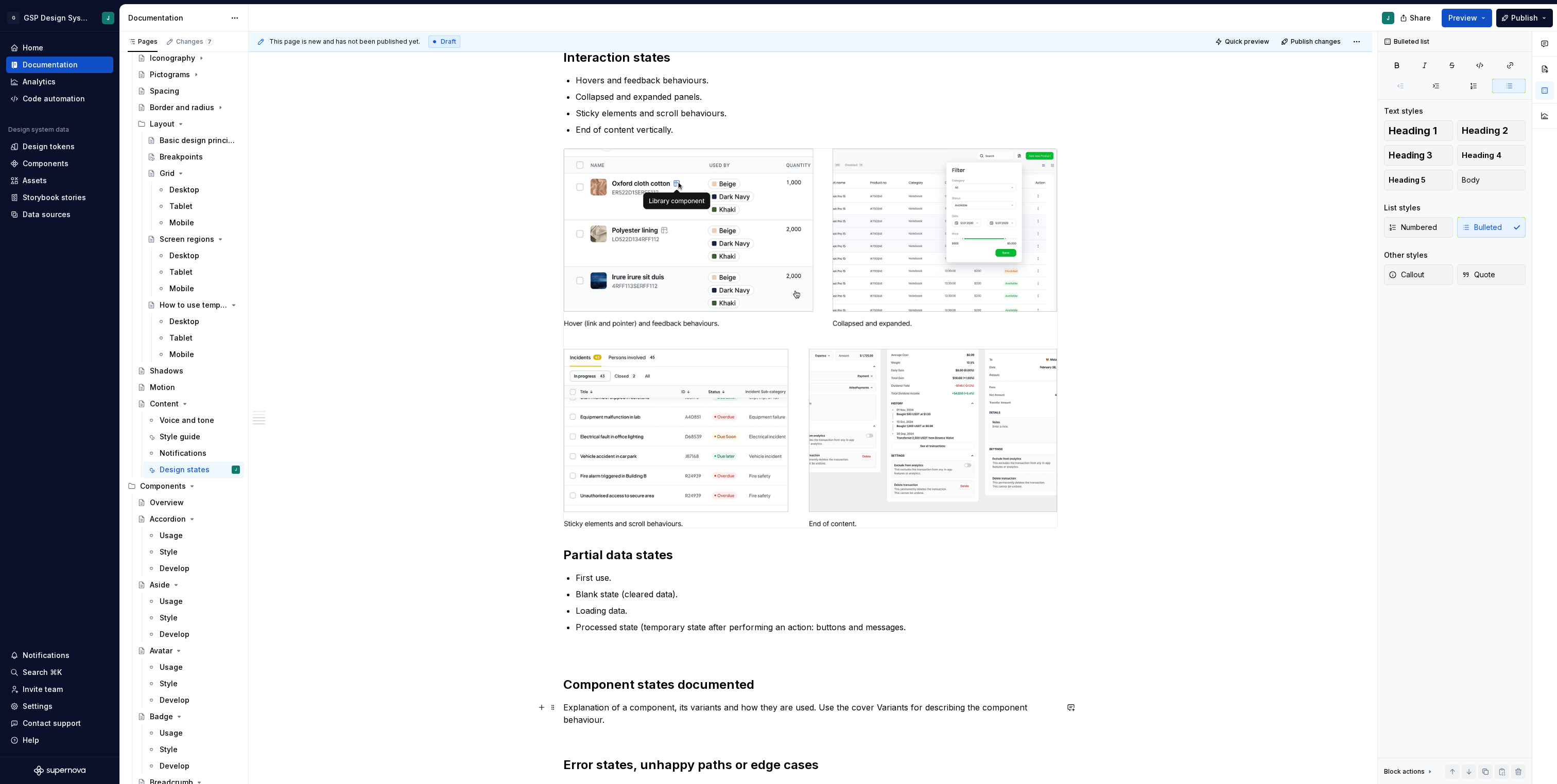
scroll to position [589, 0]
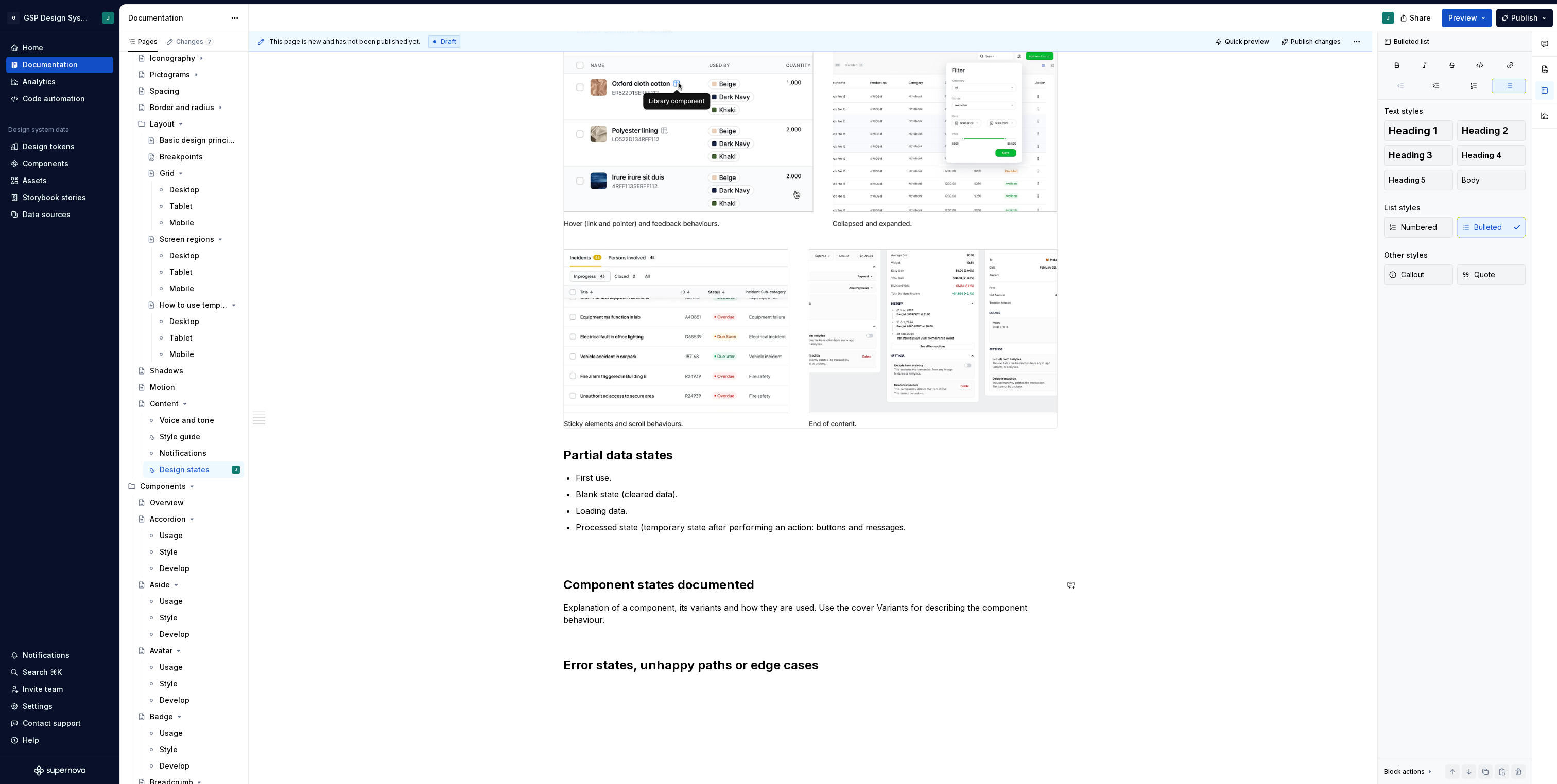
click at [583, 569] on div "Designs must include interaction and data states that cover different scenarios…" at bounding box center [810, 154] width 494 height 1081
click at [579, 550] on p at bounding box center [810, 552] width 494 height 13
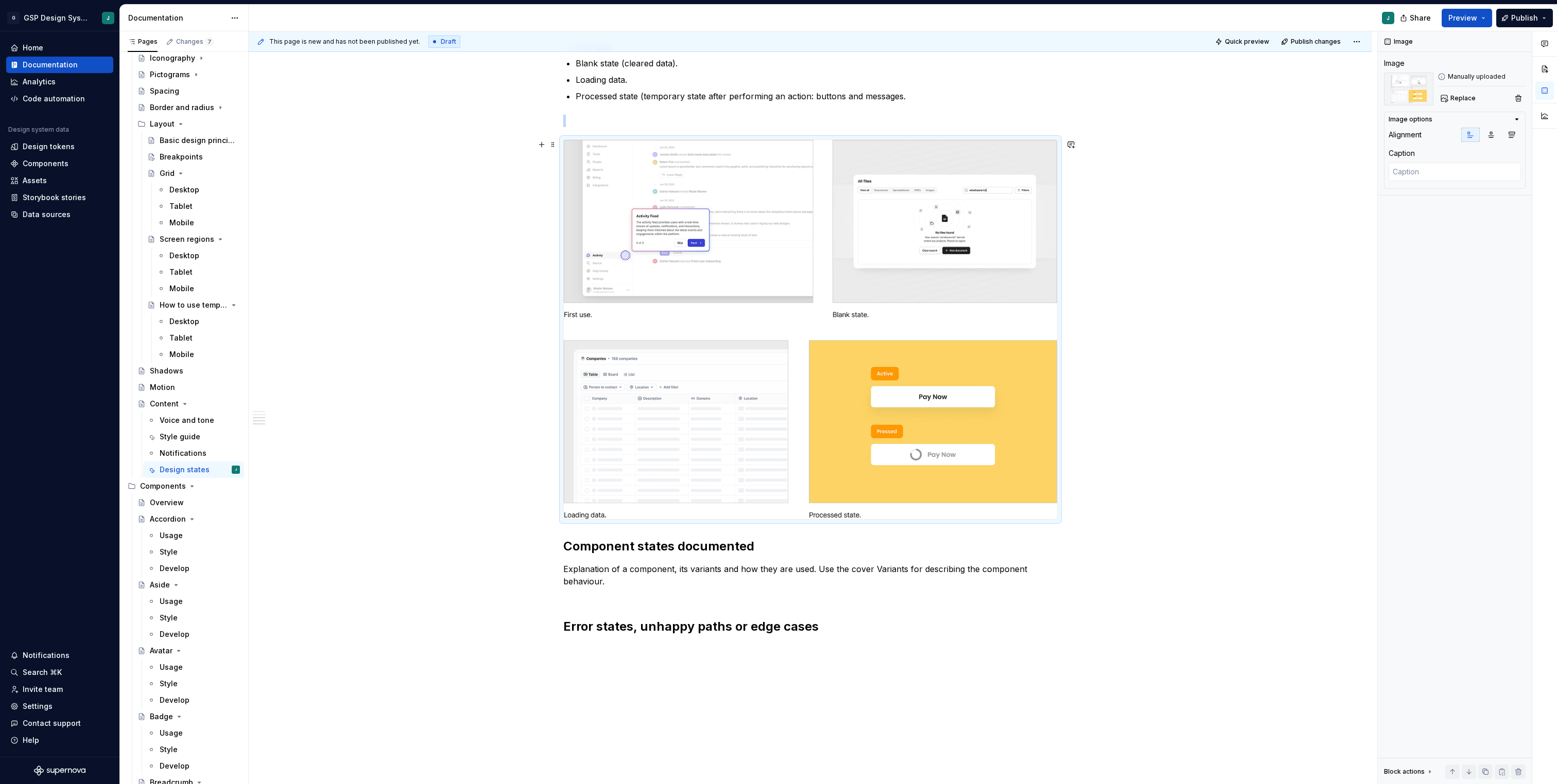
scroll to position [1079, 0]
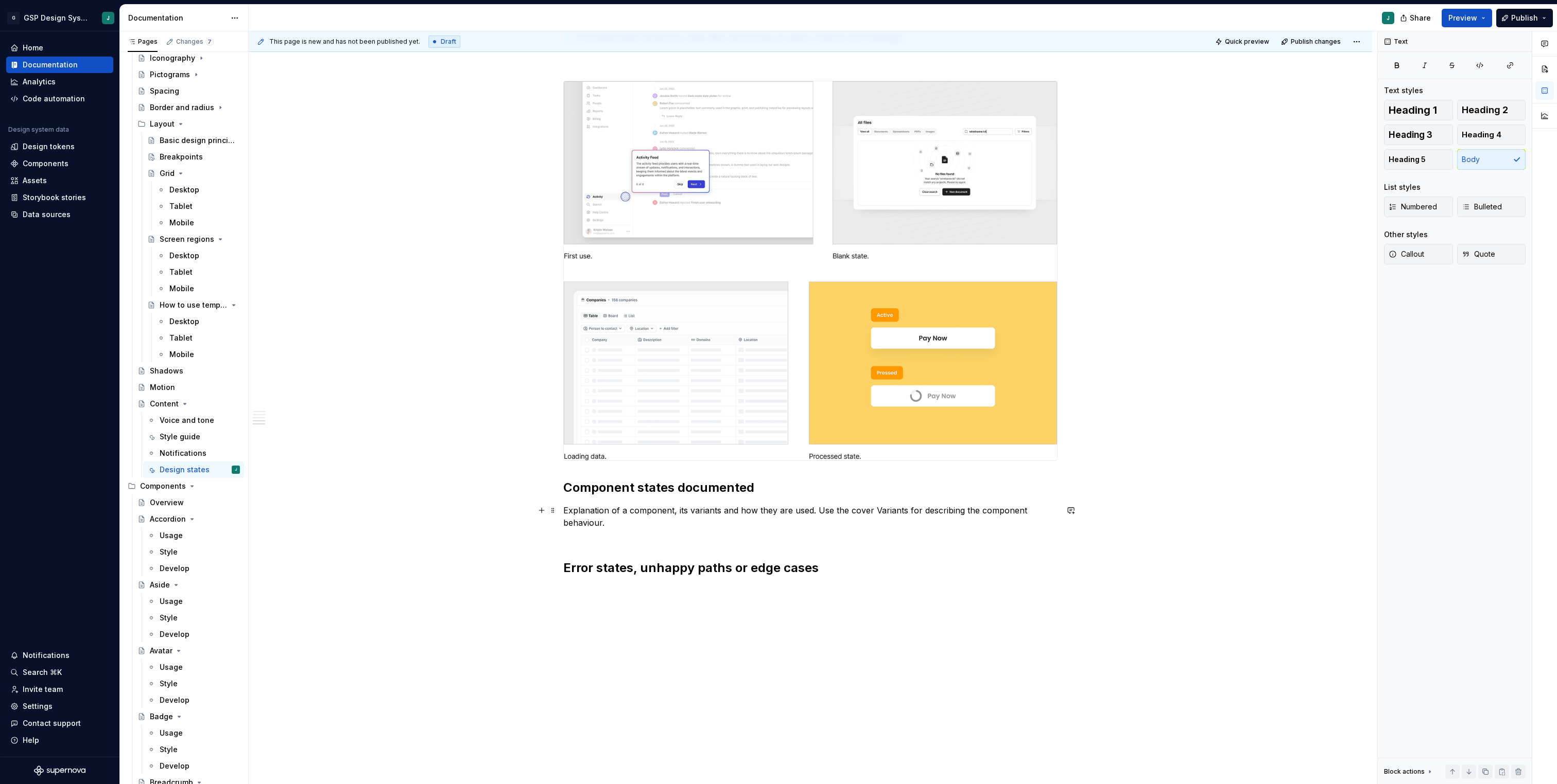
click at [584, 529] on p "Explanation of a component, its variants and how they are used. Use the cover V…" at bounding box center [810, 522] width 494 height 37
click at [608, 538] on p "Explanation of a component, its variants and how they are used. Use the cover V…" at bounding box center [810, 522] width 494 height 37
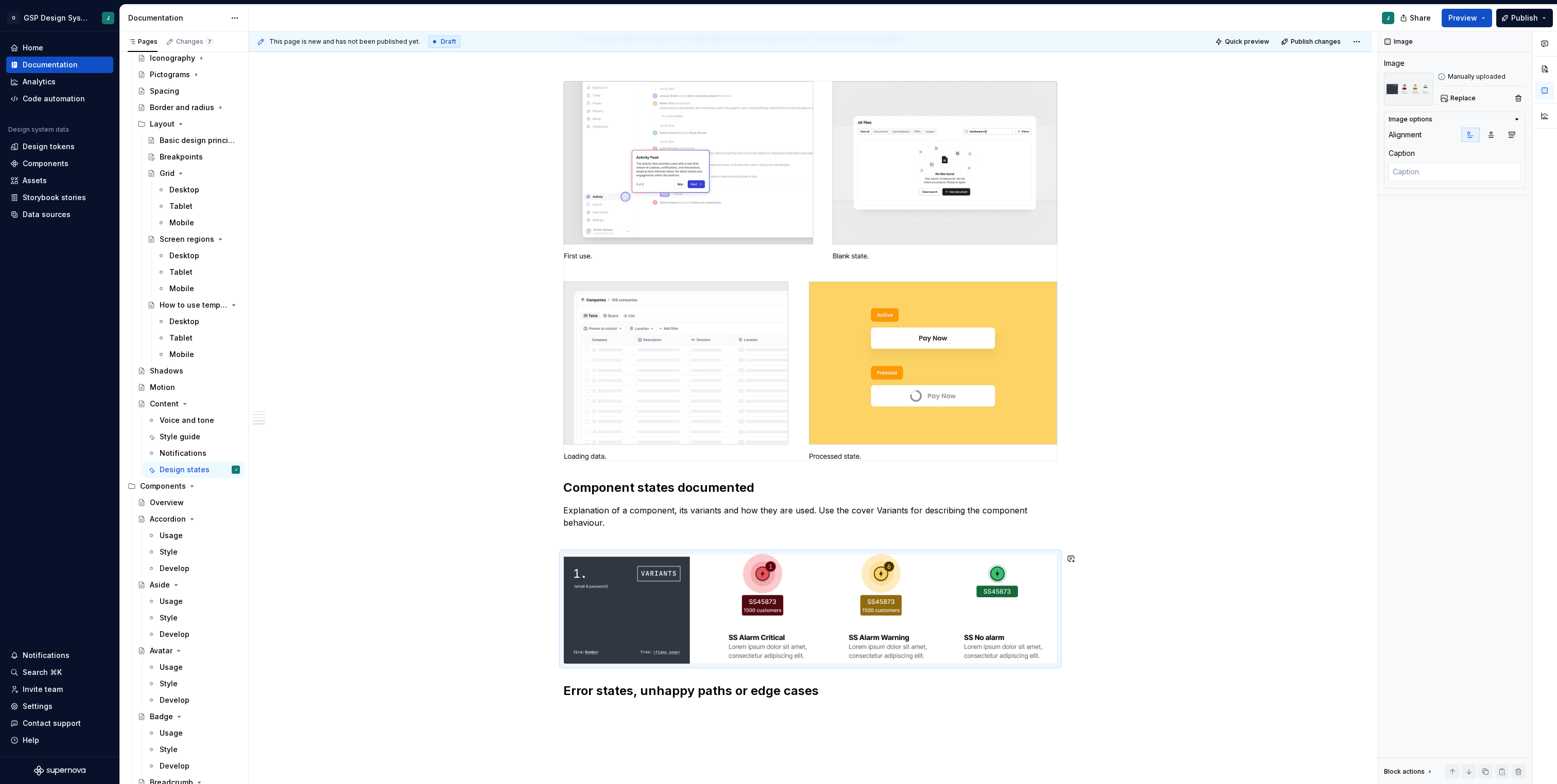
click at [573, 716] on p at bounding box center [810, 713] width 494 height 13
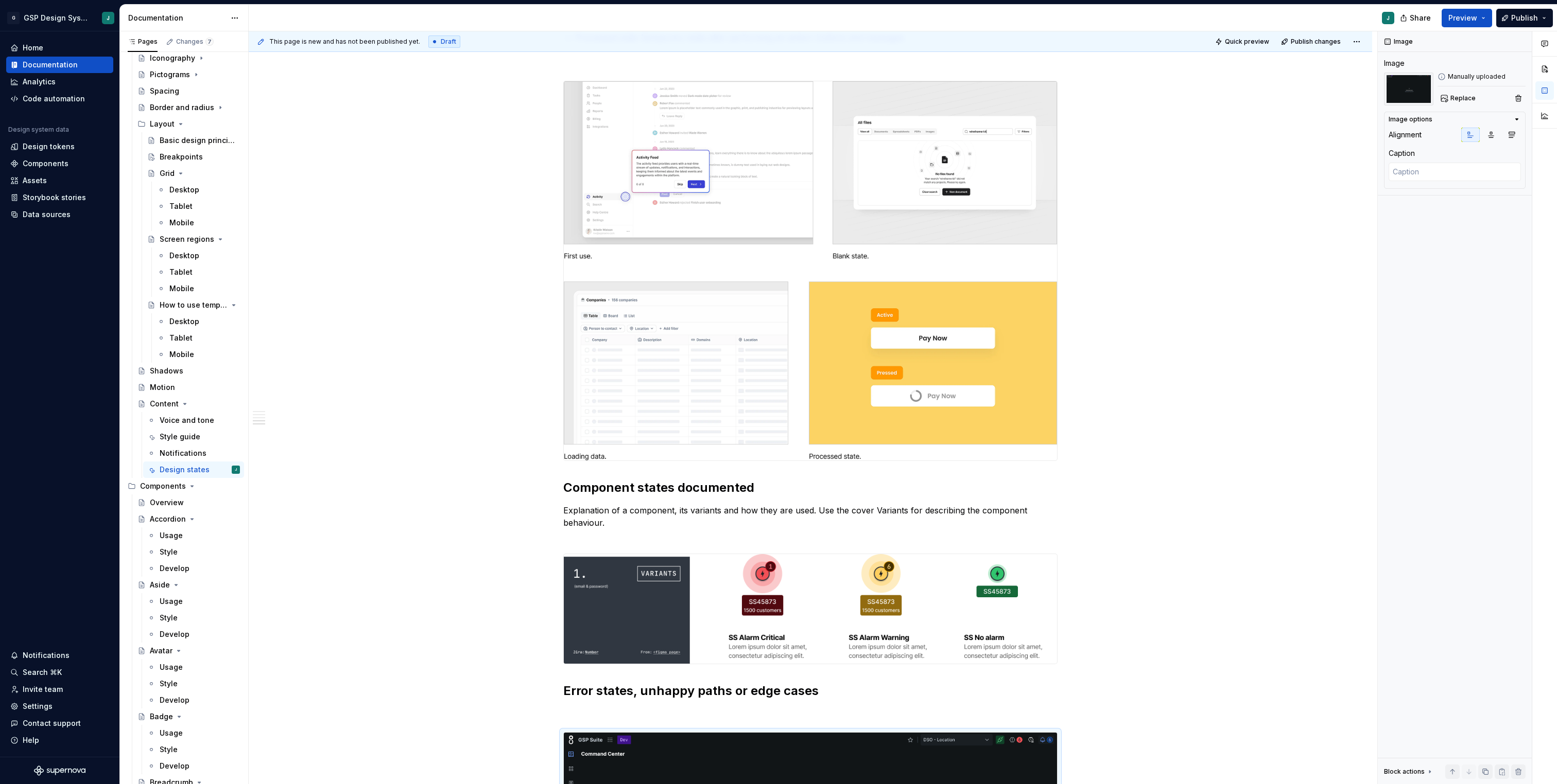
type textarea "*"
